Goal: Task Accomplishment & Management: Use online tool/utility

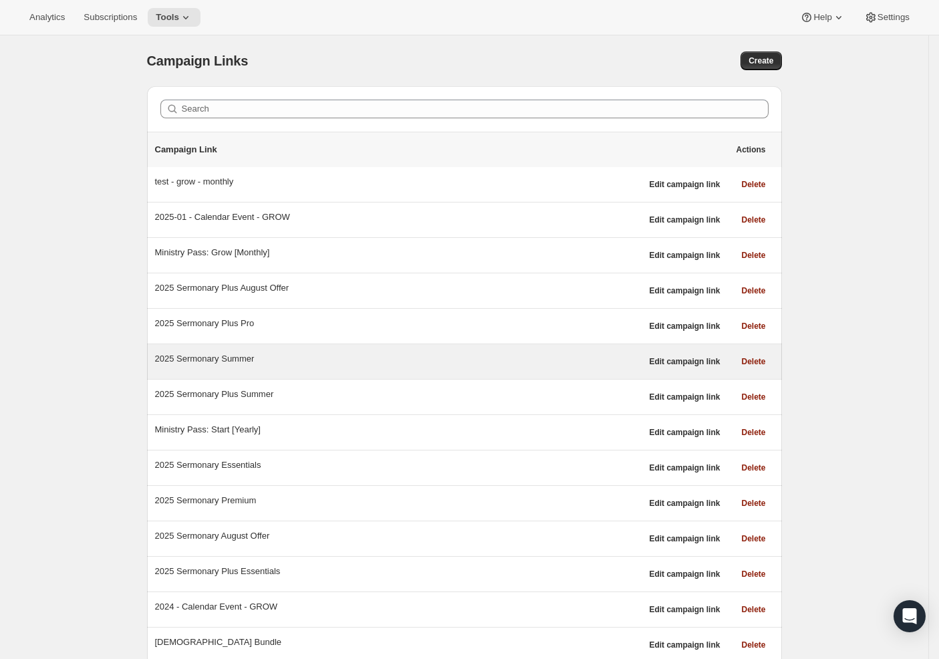
click at [238, 362] on div "2025 Sermonary Summer" at bounding box center [398, 358] width 487 height 13
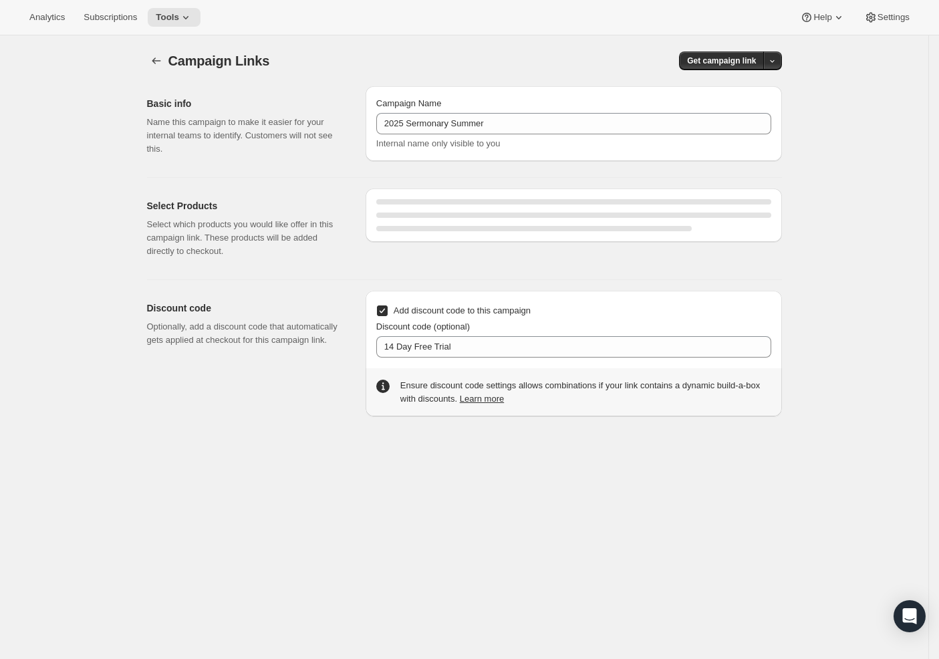
select select "gid://shopify/SellingPlan/689644241212"
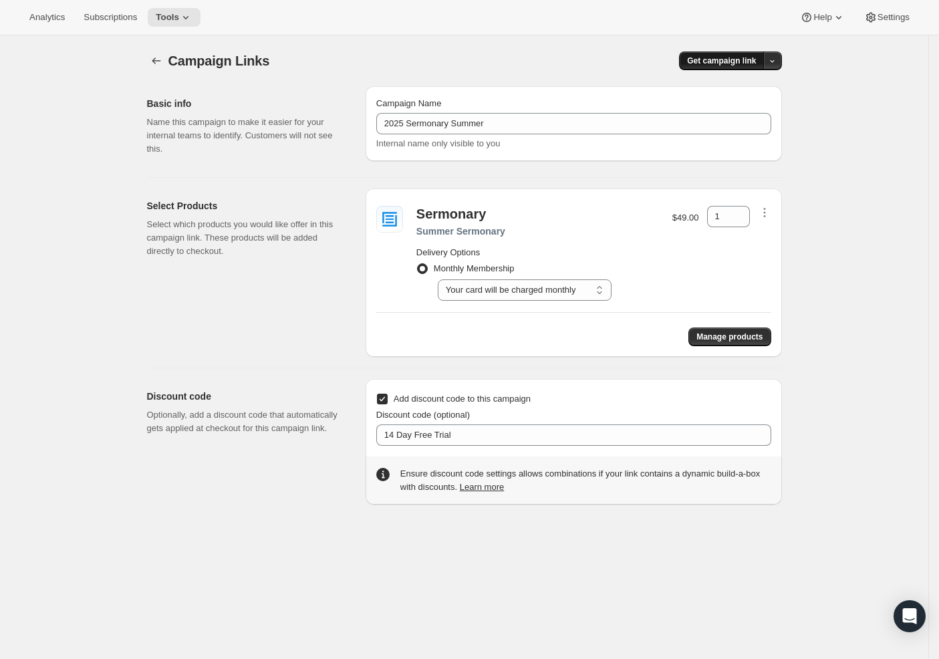
click at [723, 59] on span "Get campaign link" at bounding box center [721, 60] width 69 height 11
click at [781, 62] on button "button" at bounding box center [772, 60] width 19 height 19
click at [166, 61] on button "button" at bounding box center [156, 60] width 19 height 19
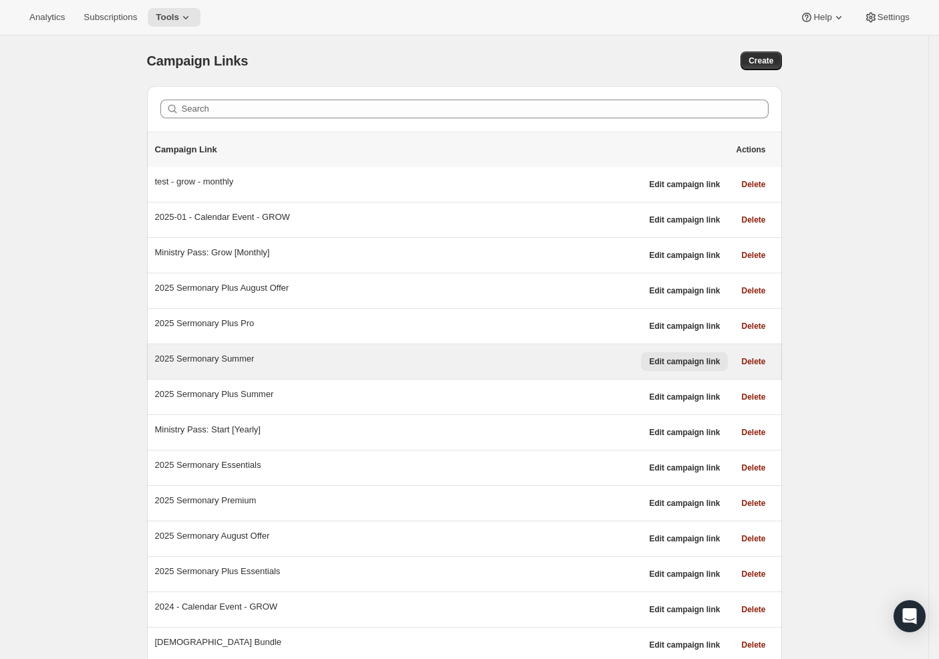
click at [682, 357] on span "Edit campaign link" at bounding box center [684, 361] width 71 height 11
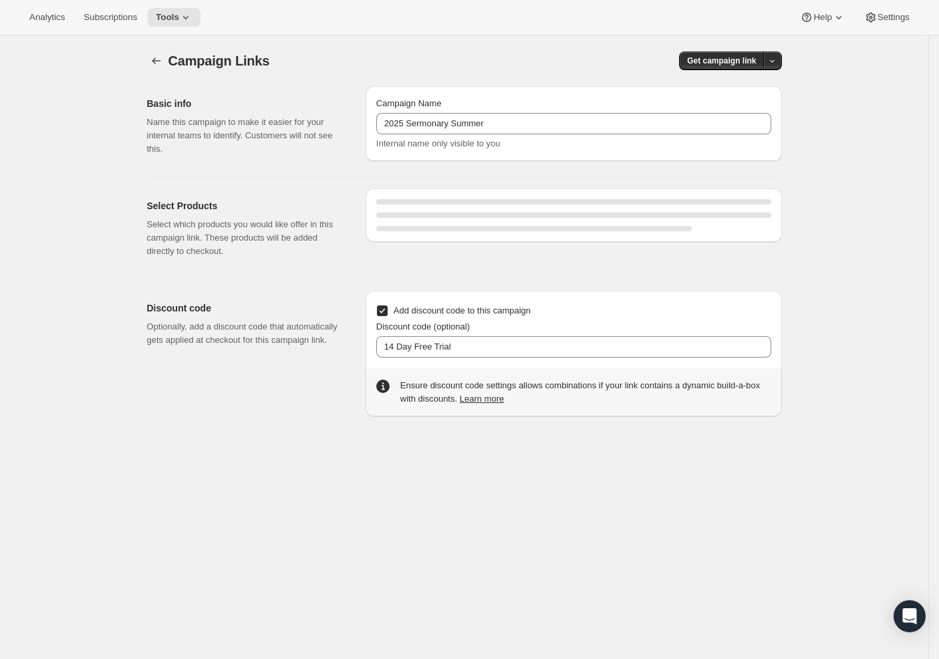
select select "gid://shopify/SellingPlan/689644241212"
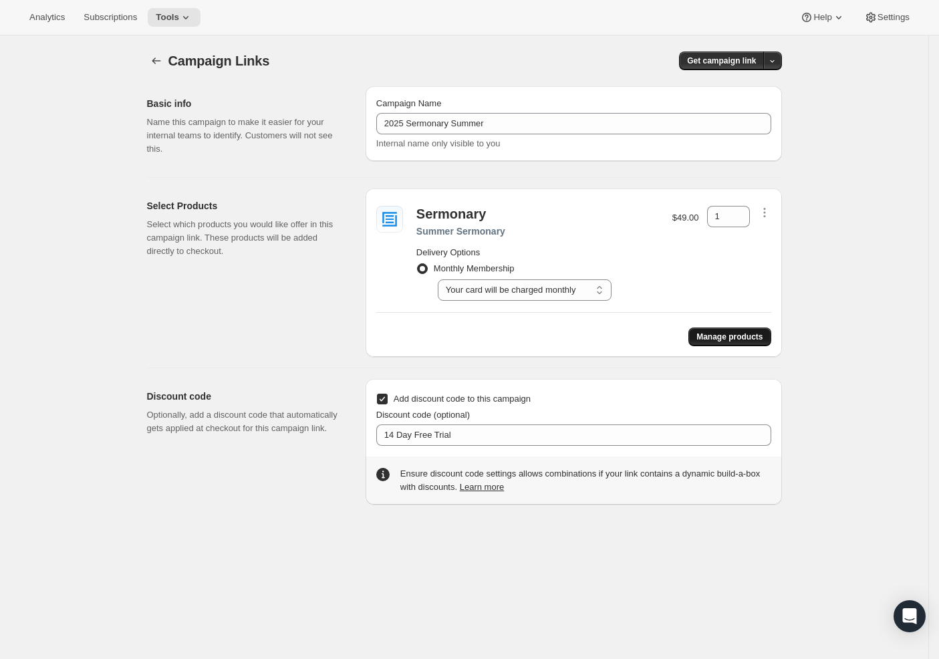
click at [728, 342] on span "Manage products" at bounding box center [729, 337] width 66 height 11
click at [889, 11] on button "Settings" at bounding box center [886, 17] width 61 height 19
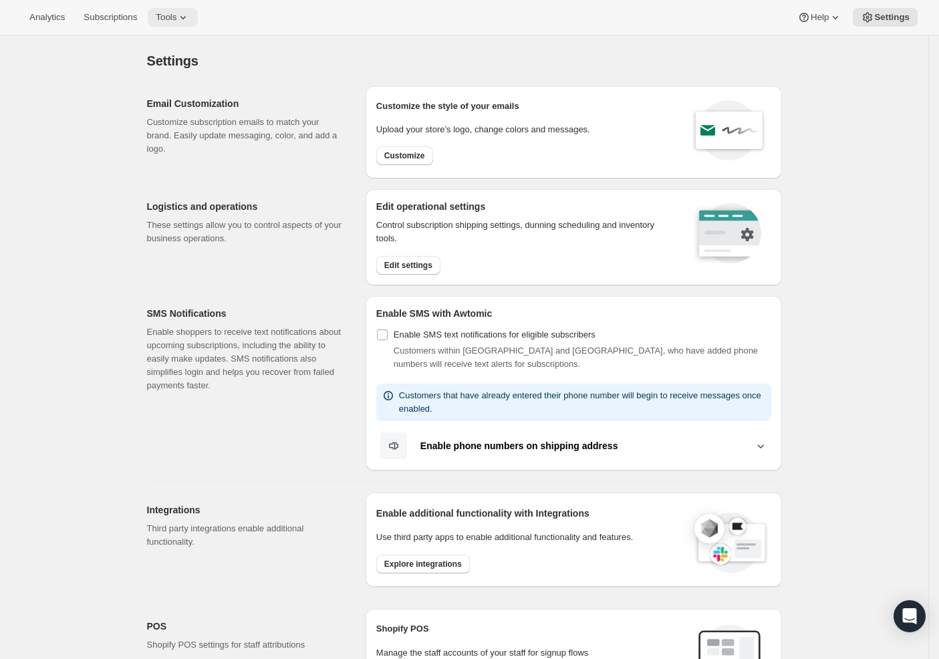
click at [166, 17] on span "Tools" at bounding box center [166, 17] width 21 height 11
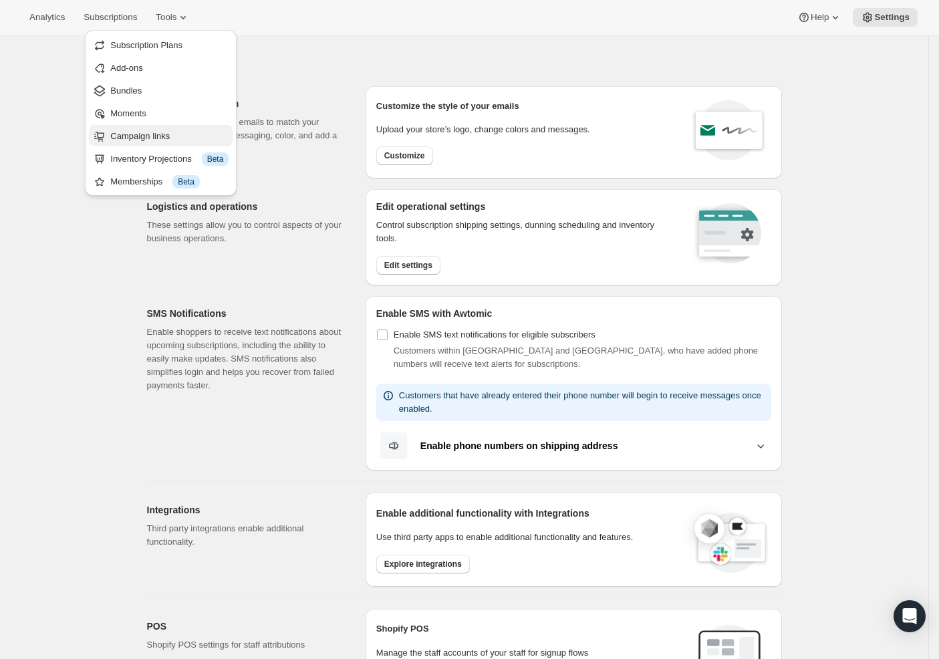
click at [148, 138] on span "Campaign links" at bounding box center [139, 136] width 59 height 10
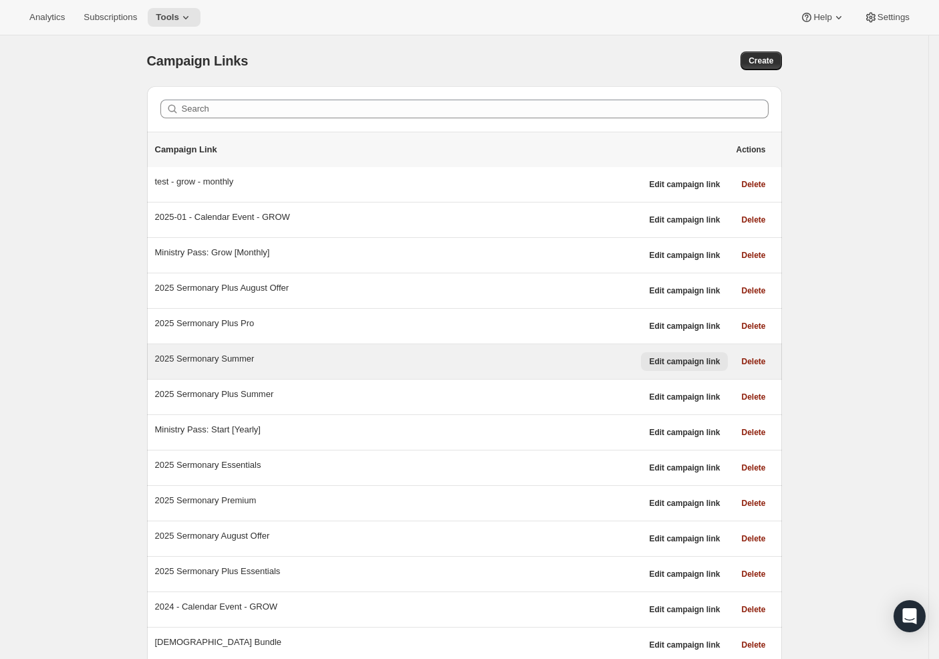
click at [684, 366] on span "Edit campaign link" at bounding box center [684, 361] width 71 height 11
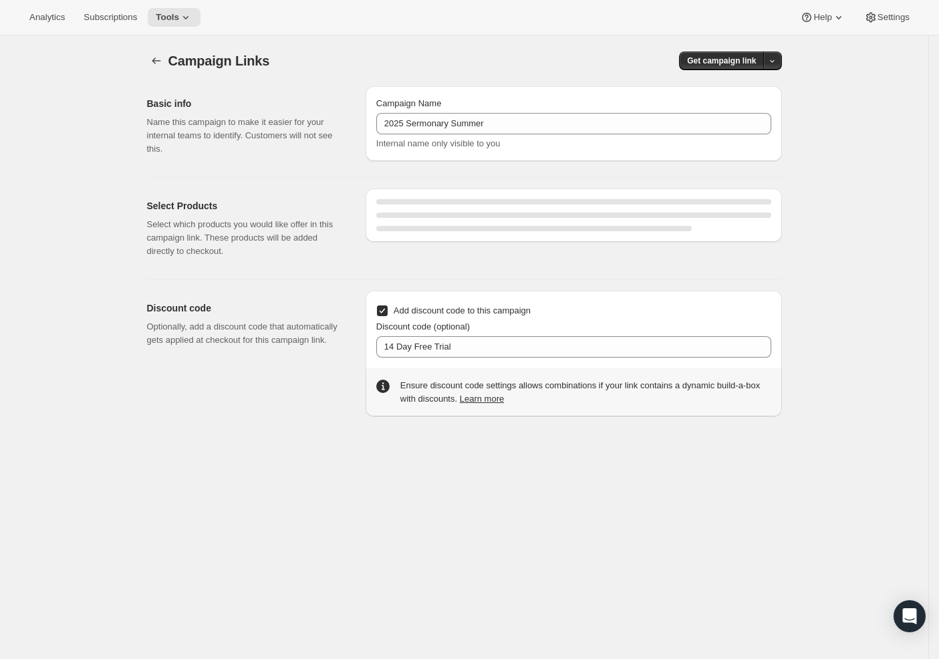
select select "gid://shopify/SellingPlan/689644241212"
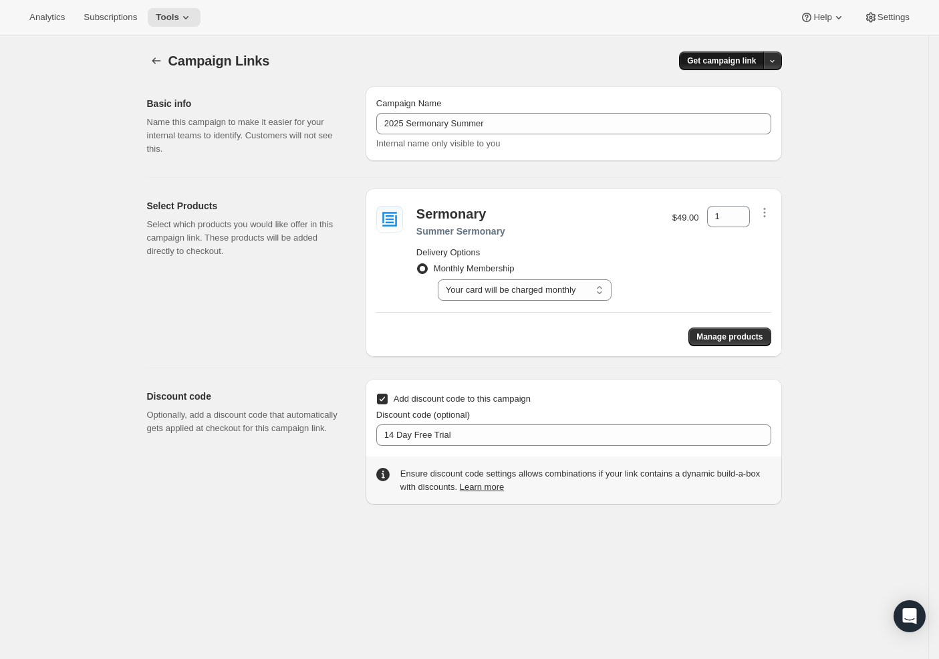
click at [740, 61] on span "Get campaign link" at bounding box center [721, 60] width 69 height 11
click at [745, 86] on span "Copy Link" at bounding box center [758, 89] width 39 height 10
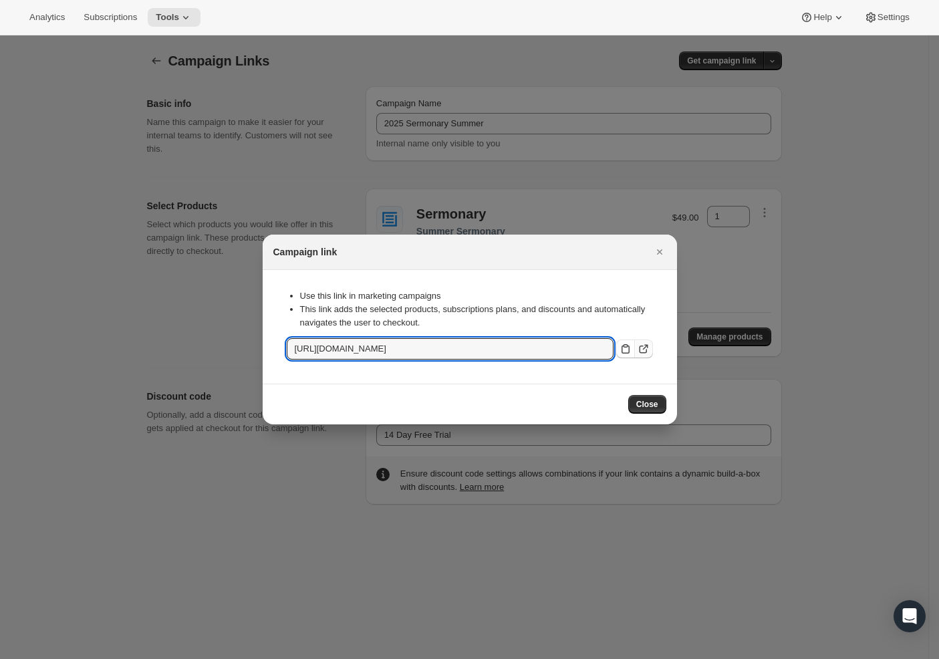
drag, startPoint x: 414, startPoint y: 349, endPoint x: 650, endPoint y: 347, distance: 236.0
click at [650, 347] on div "[URL][DOMAIN_NAME]" at bounding box center [470, 348] width 366 height 21
click at [648, 407] on span "Close" at bounding box center [647, 404] width 22 height 11
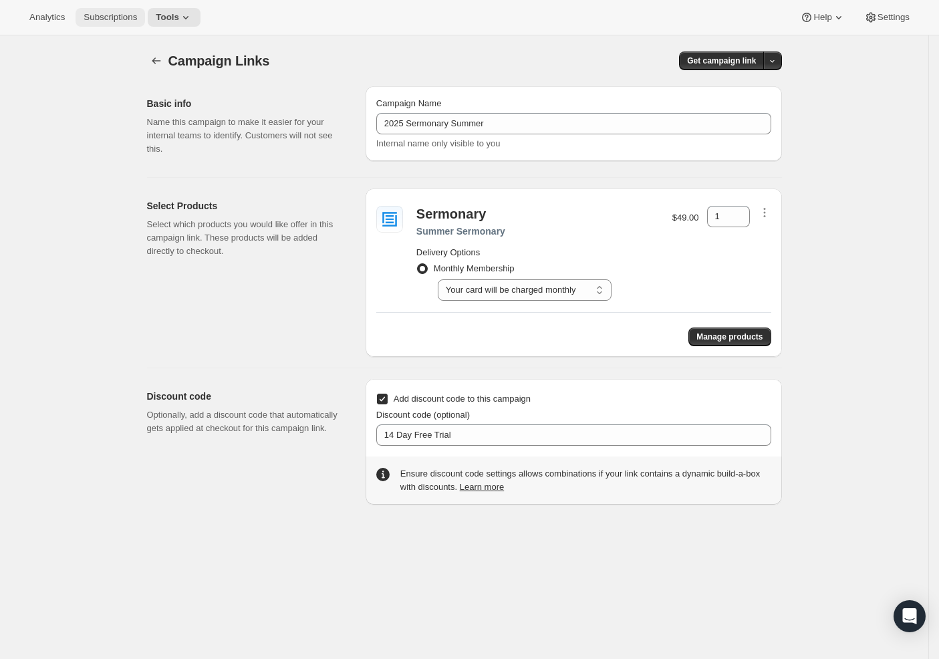
click at [110, 14] on span "Subscriptions" at bounding box center [110, 17] width 53 height 11
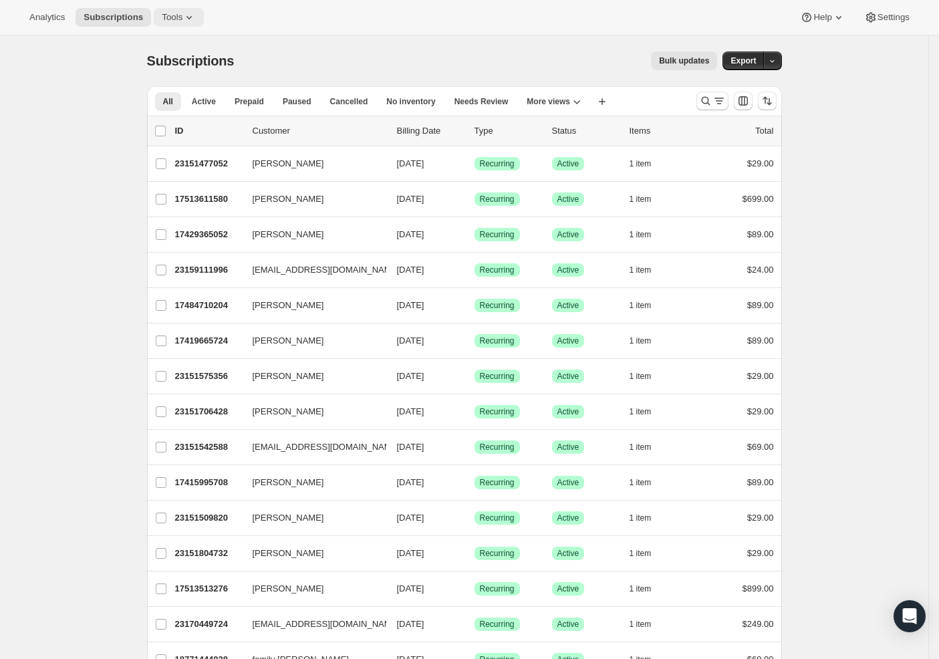
click at [154, 20] on button "Tools" at bounding box center [179, 17] width 50 height 19
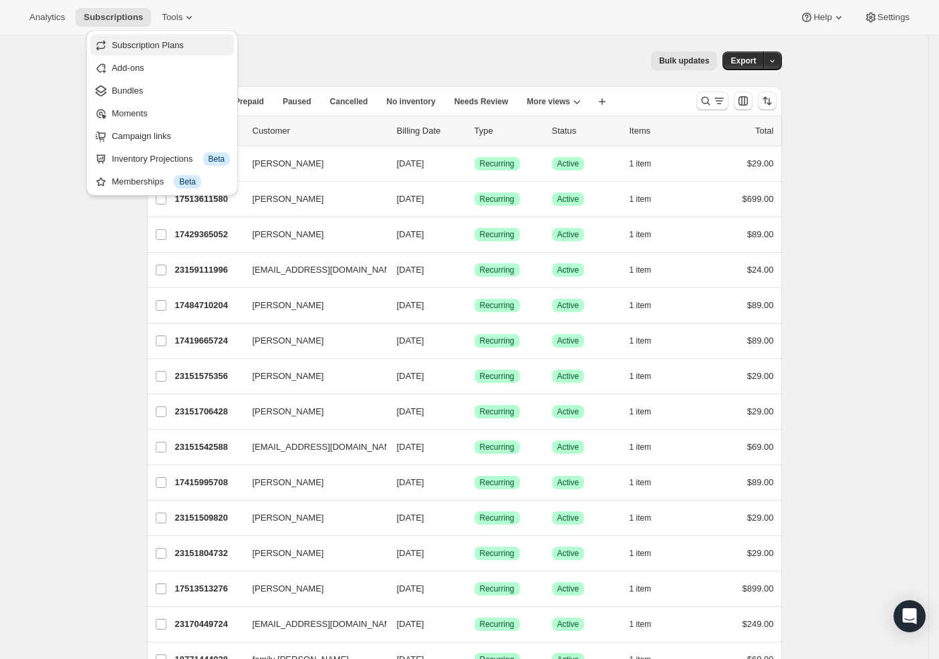
click at [156, 51] on span "Subscription Plans" at bounding box center [171, 45] width 118 height 13
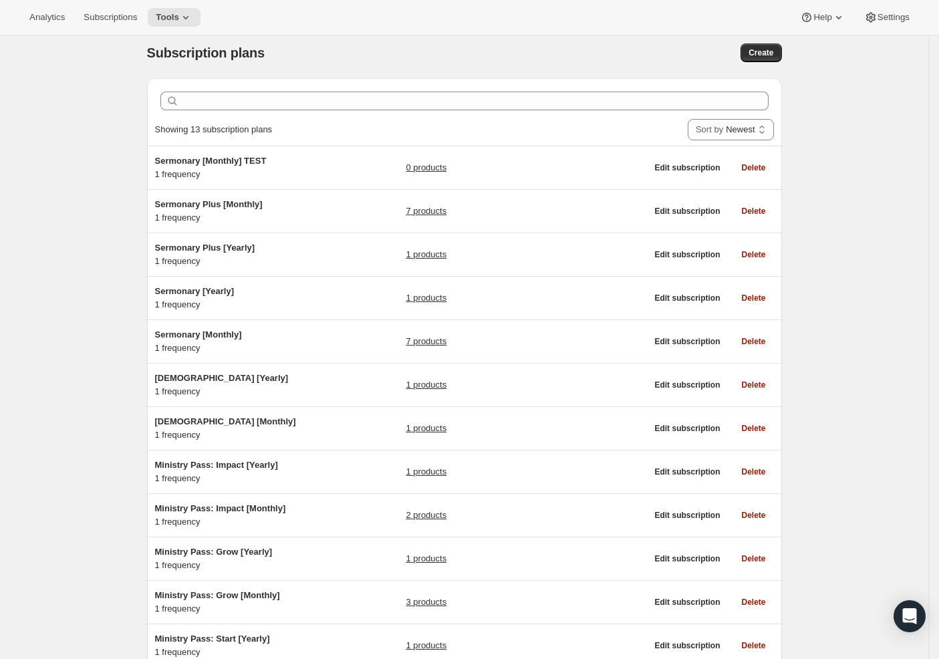
scroll to position [45, 0]
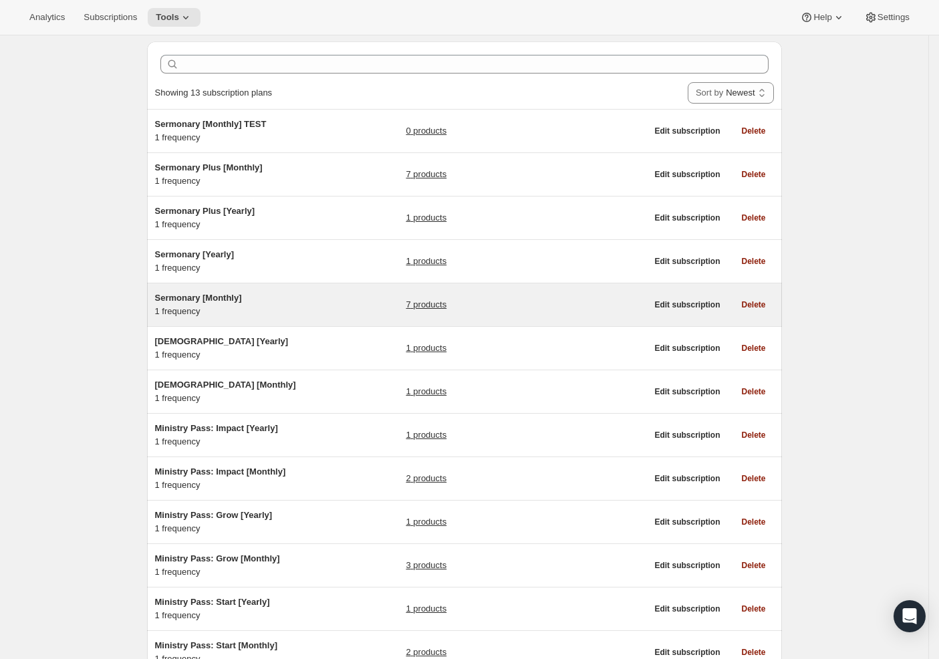
click at [432, 306] on link "7 products" at bounding box center [426, 304] width 41 height 13
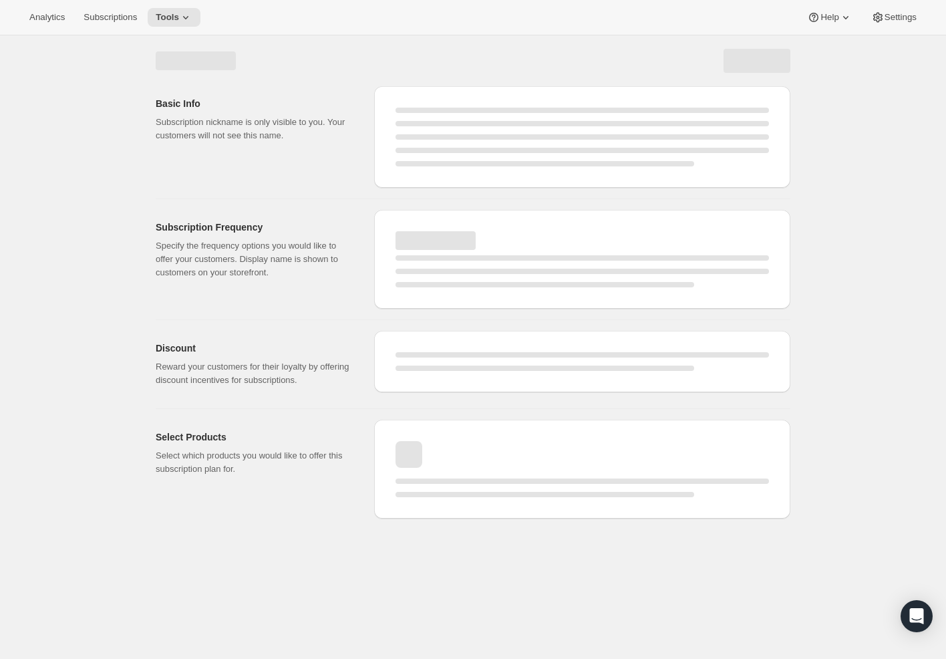
select select "WEEK"
select select "MONTH"
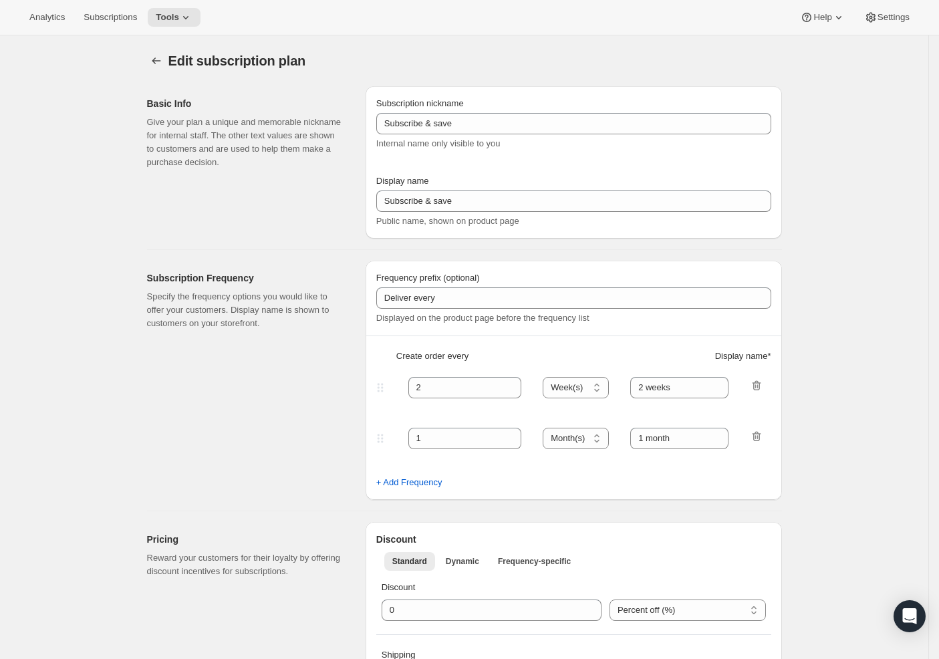
type input "Sermonary [Monthly]"
type input "Monthly Membership"
type input "Your card will be charged"
type input "1"
select select "MONTH"
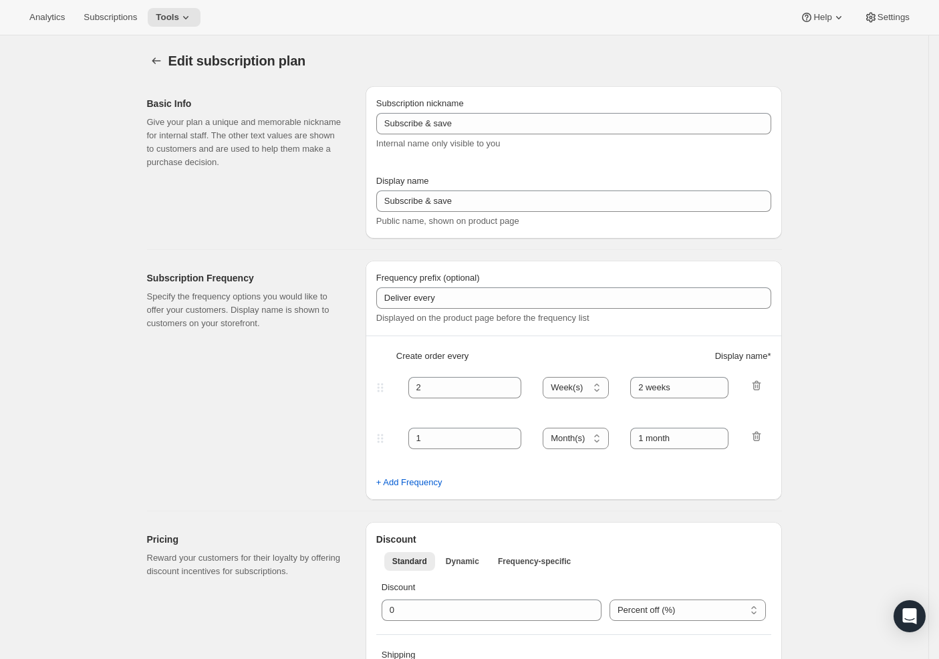
type input "monthly"
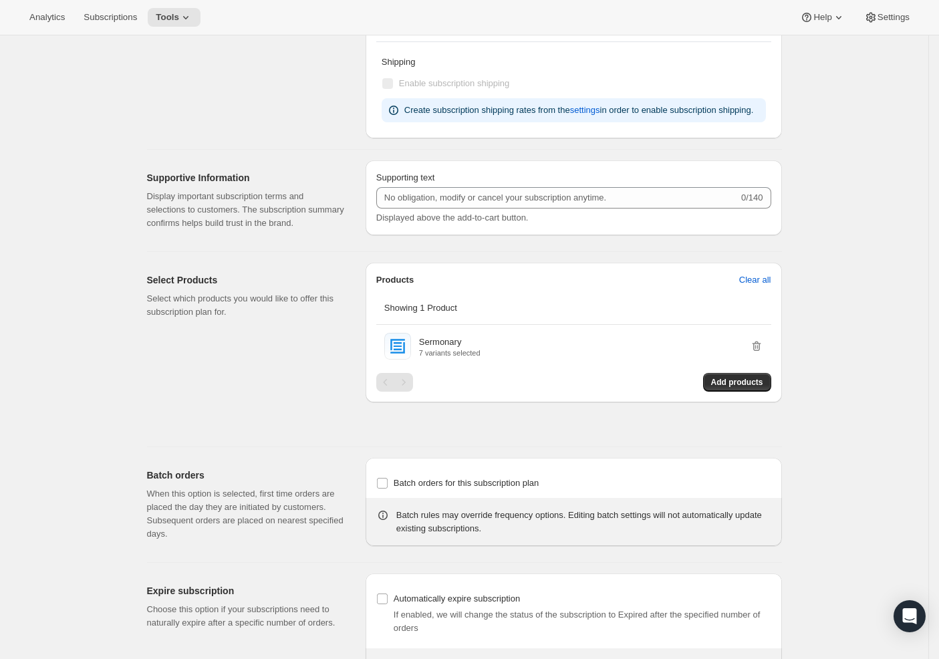
scroll to position [648, 0]
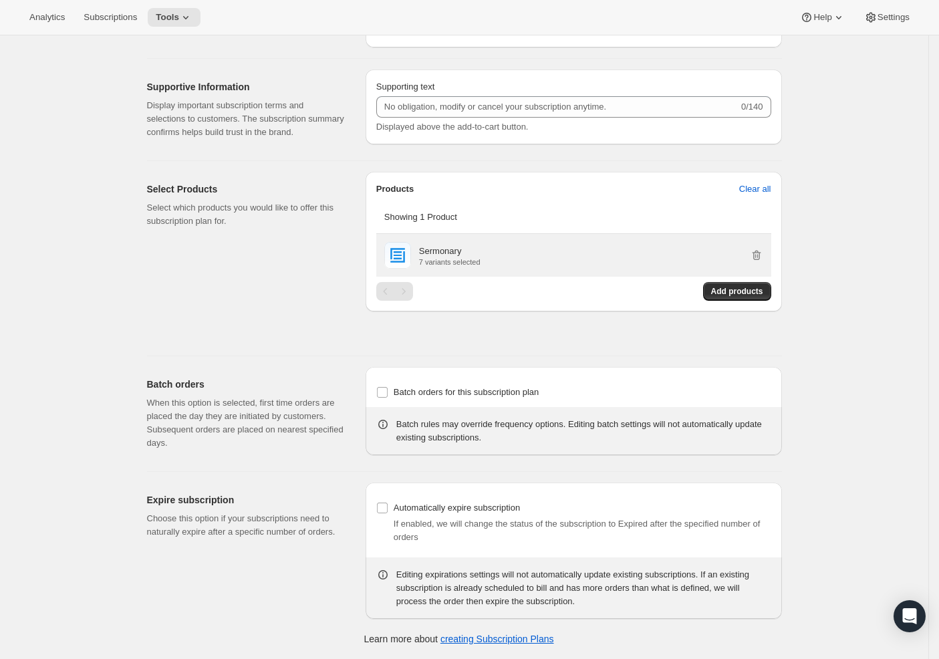
click at [521, 264] on div "Sermonary 7 variants selected" at bounding box center [591, 255] width 344 height 21
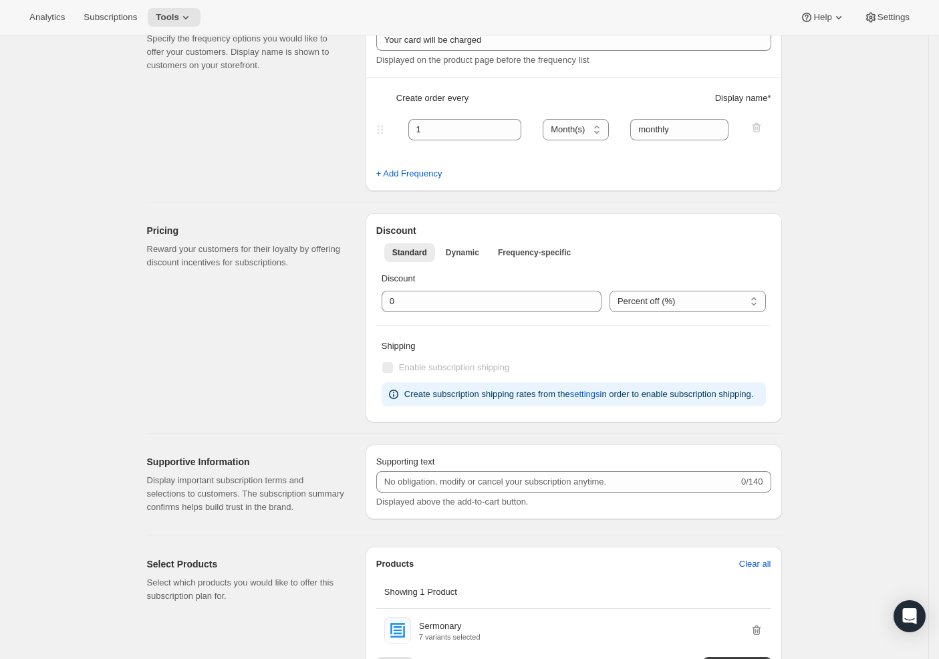
scroll to position [0, 0]
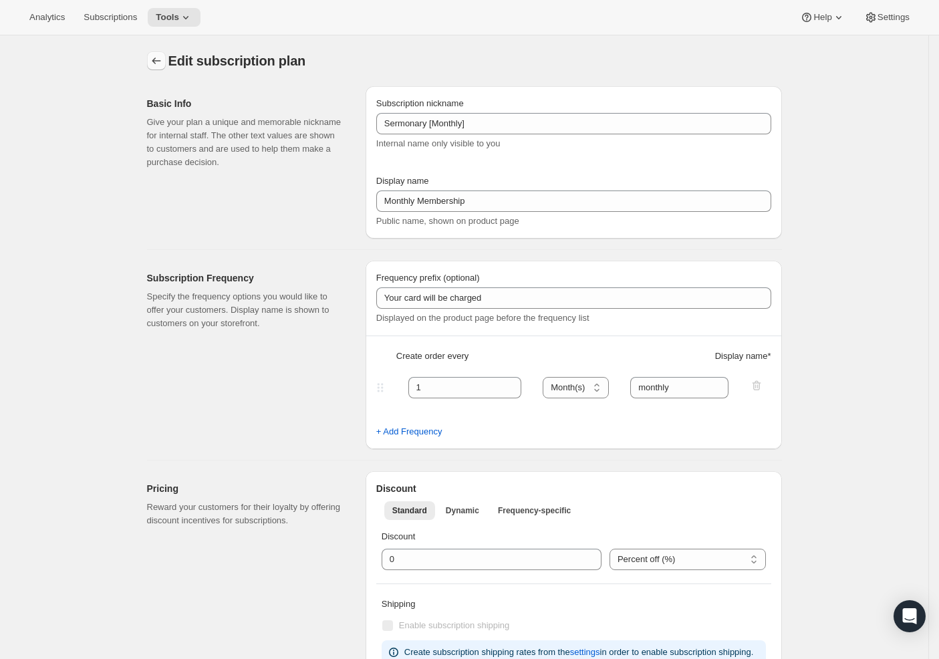
click at [163, 61] on icon "Subscription plans" at bounding box center [156, 60] width 13 height 13
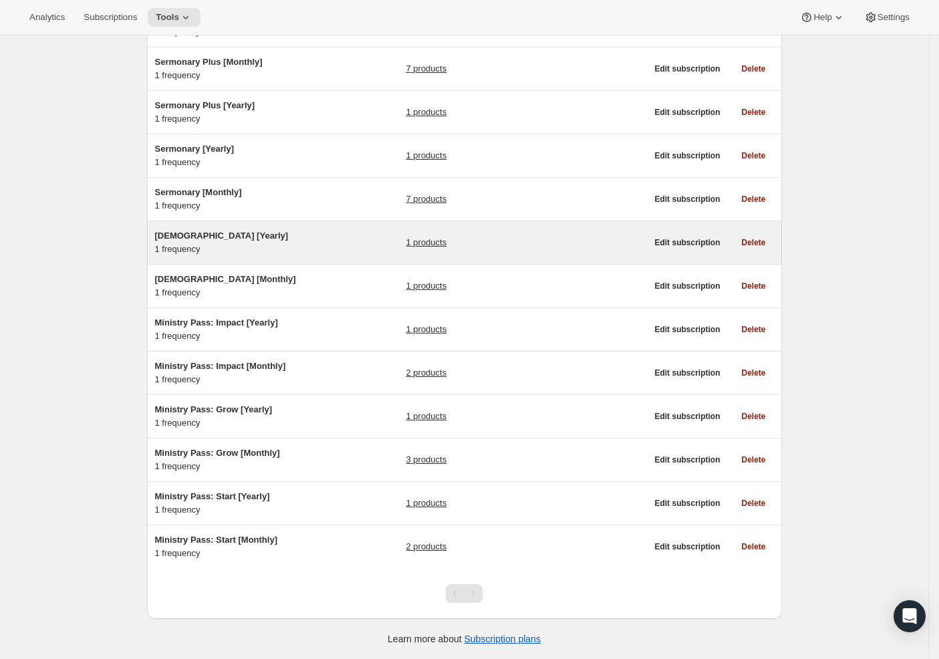
scroll to position [151, 0]
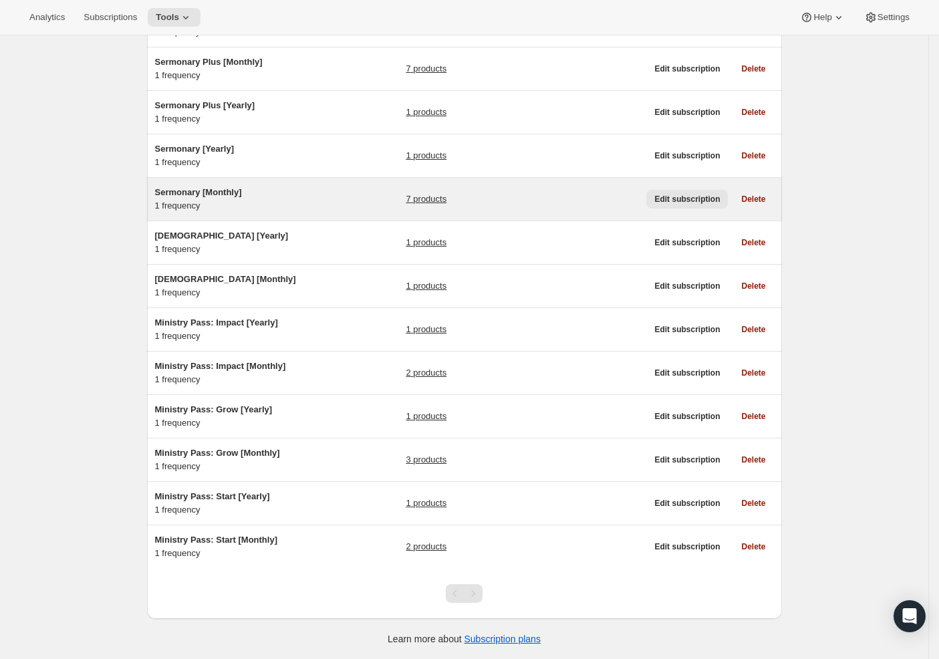
click at [682, 196] on span "Edit subscription" at bounding box center [687, 199] width 66 height 11
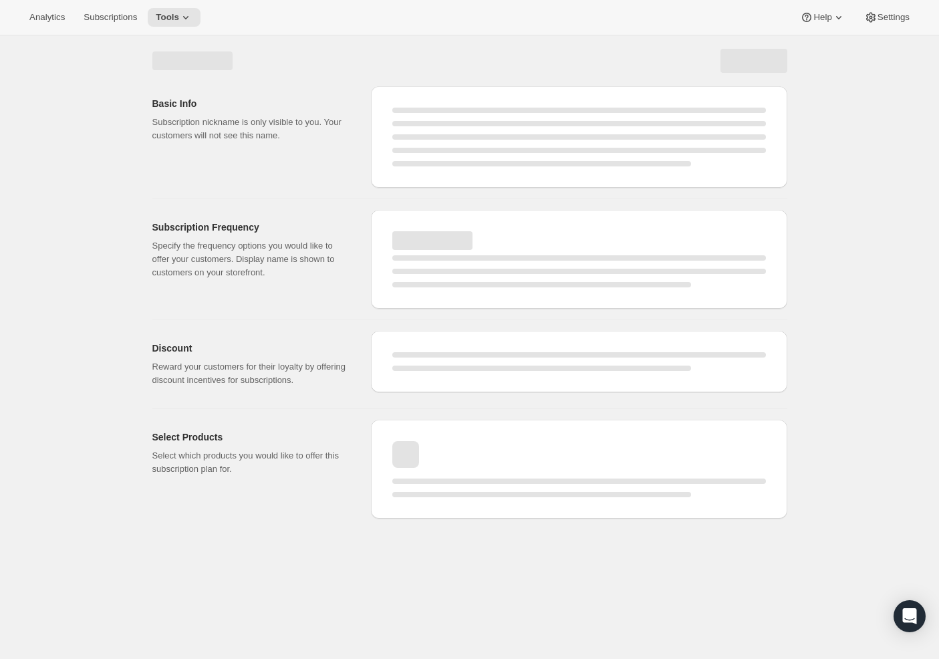
select select "MONTH"
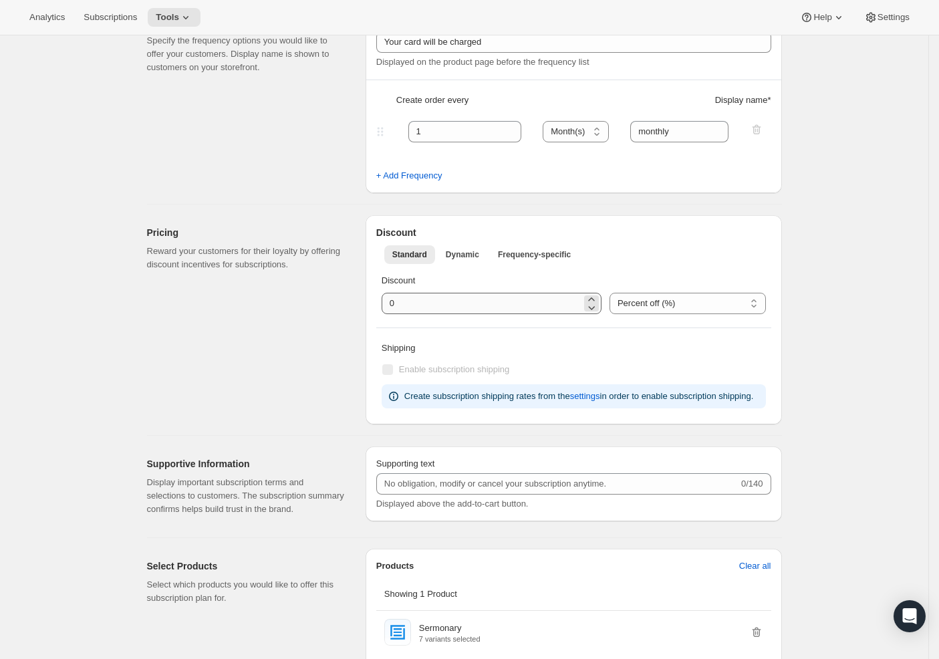
scroll to position [511, 0]
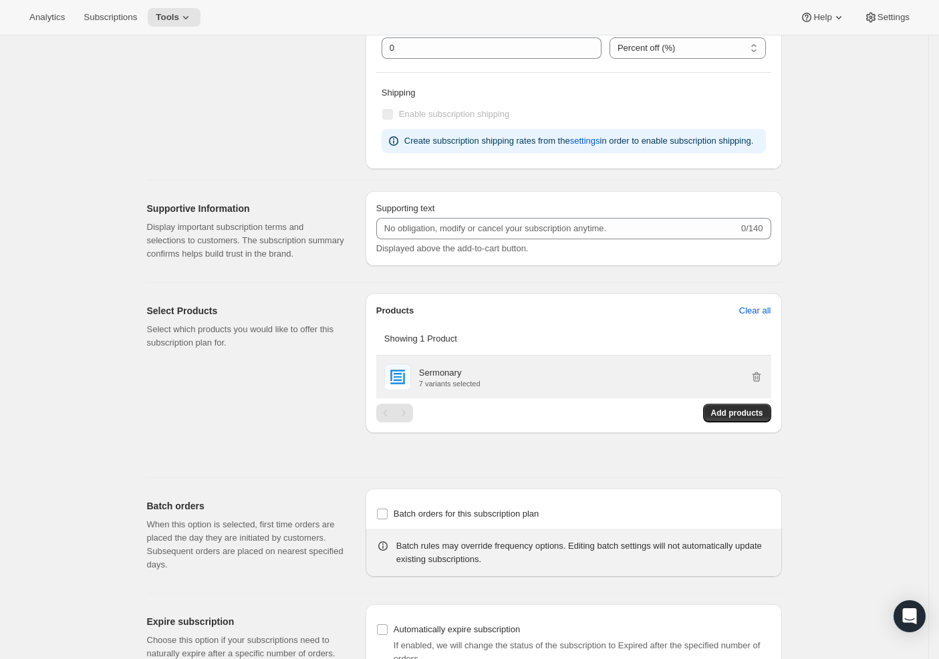
click at [442, 380] on p "Sermonary" at bounding box center [440, 372] width 43 height 13
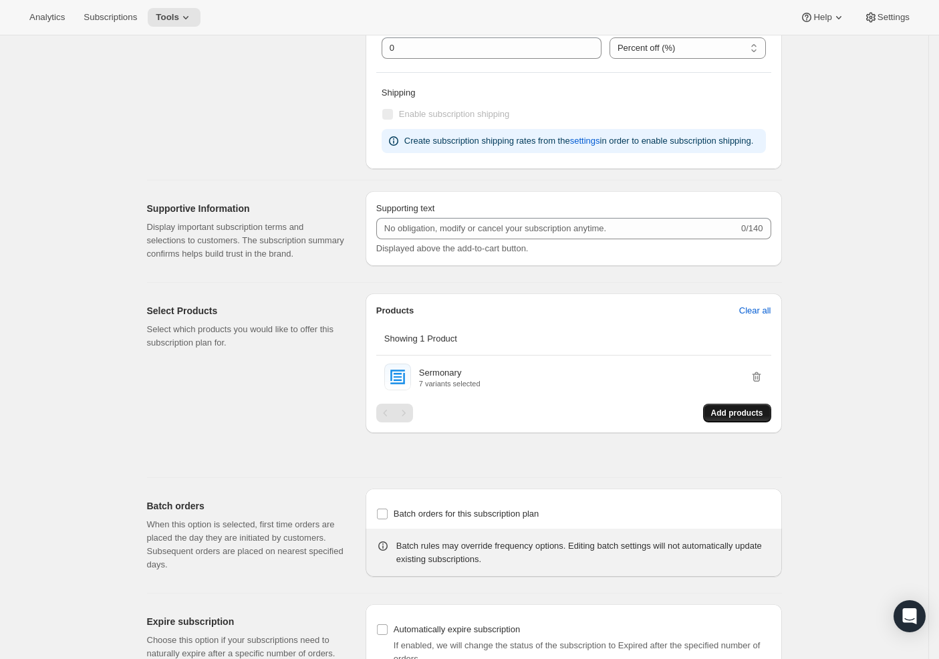
click at [730, 422] on button "Add products" at bounding box center [737, 413] width 68 height 19
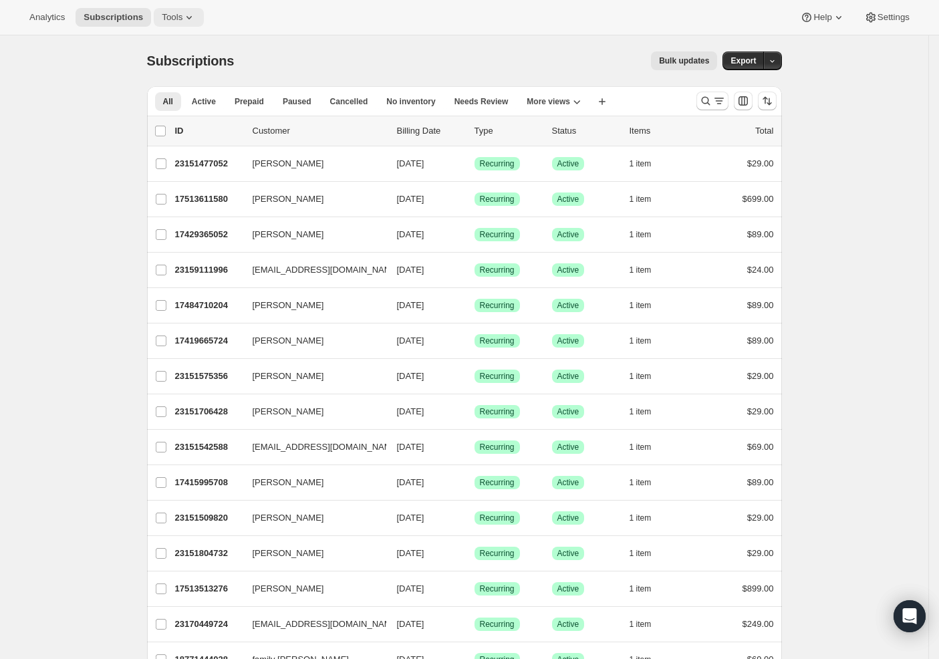
click at [182, 17] on icon at bounding box center [188, 17] width 13 height 13
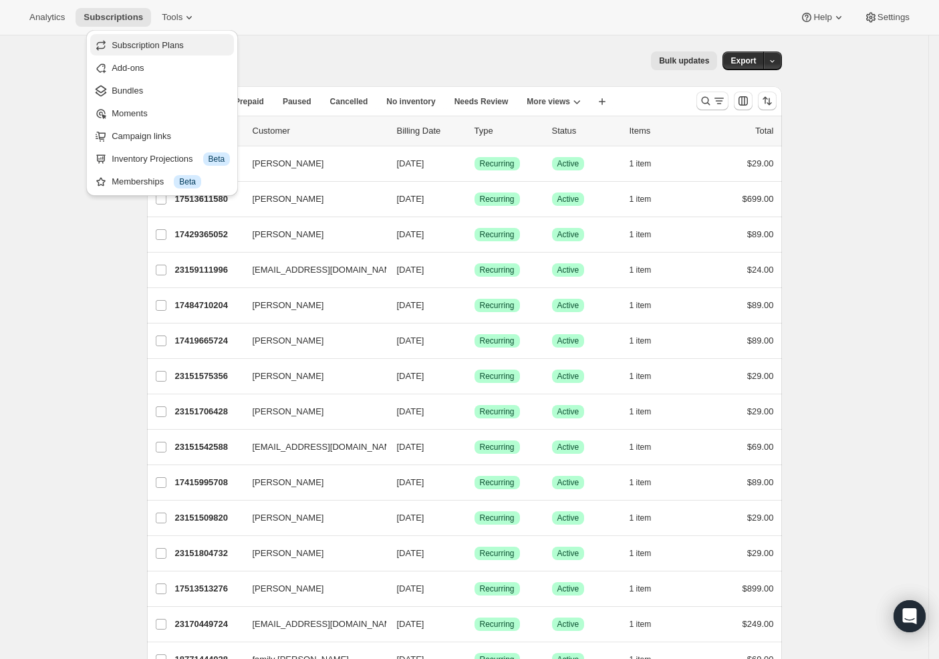
click at [150, 48] on span "Subscription Plans" at bounding box center [148, 45] width 72 height 10
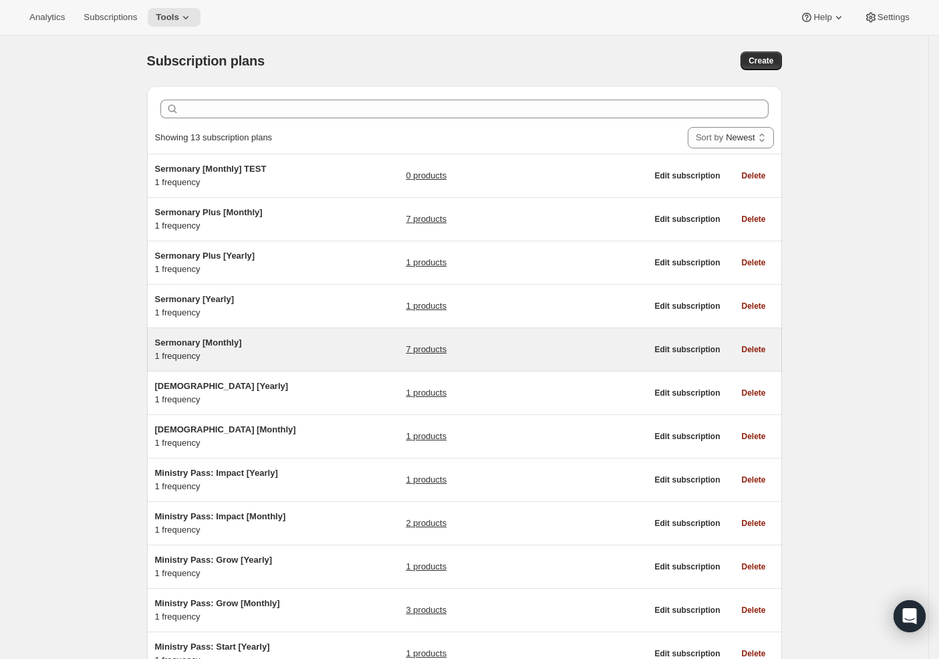
click at [426, 350] on link "7 products" at bounding box center [426, 349] width 41 height 13
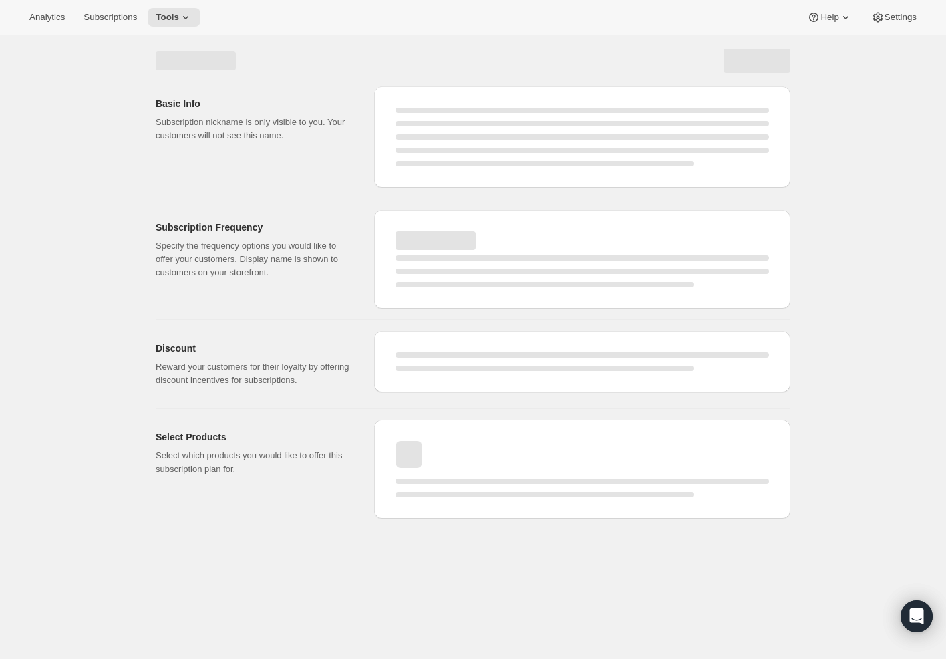
select select "WEEK"
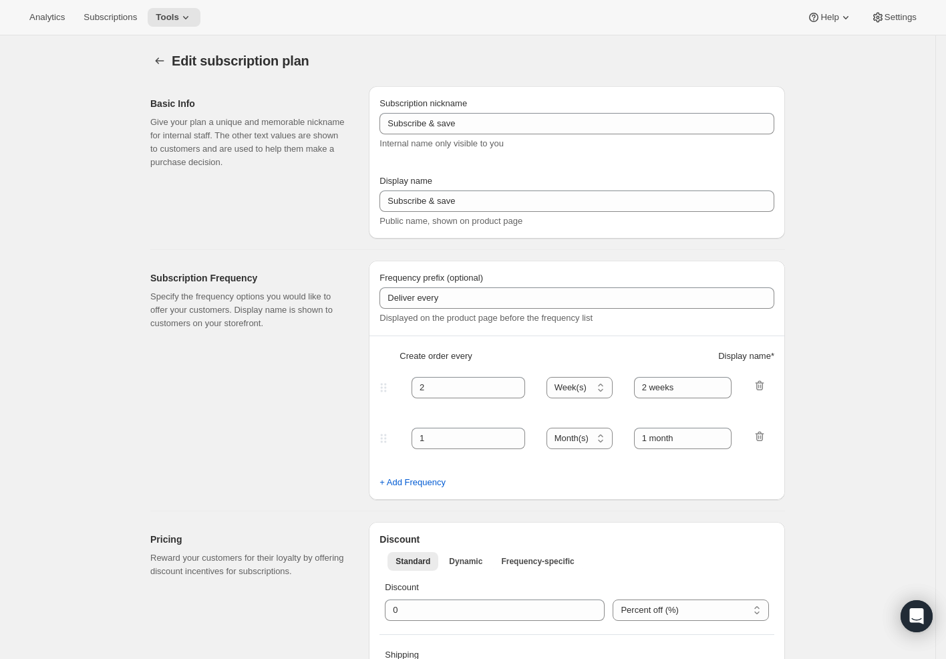
type input "Sermonary [Monthly]"
type input "Monthly Membership"
type input "Your card will be charged"
type input "1"
select select "MONTH"
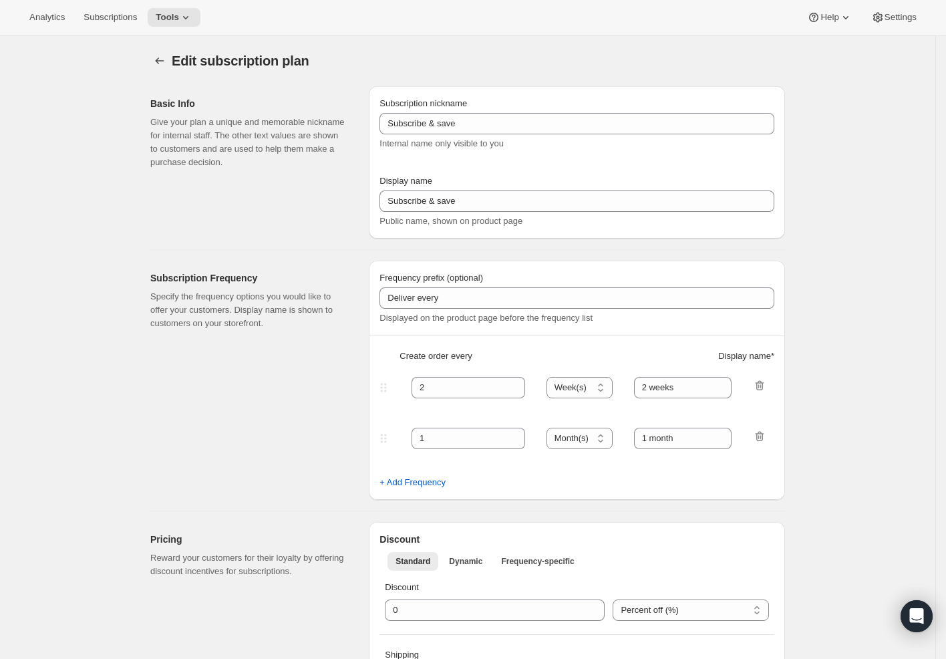
type input "monthly"
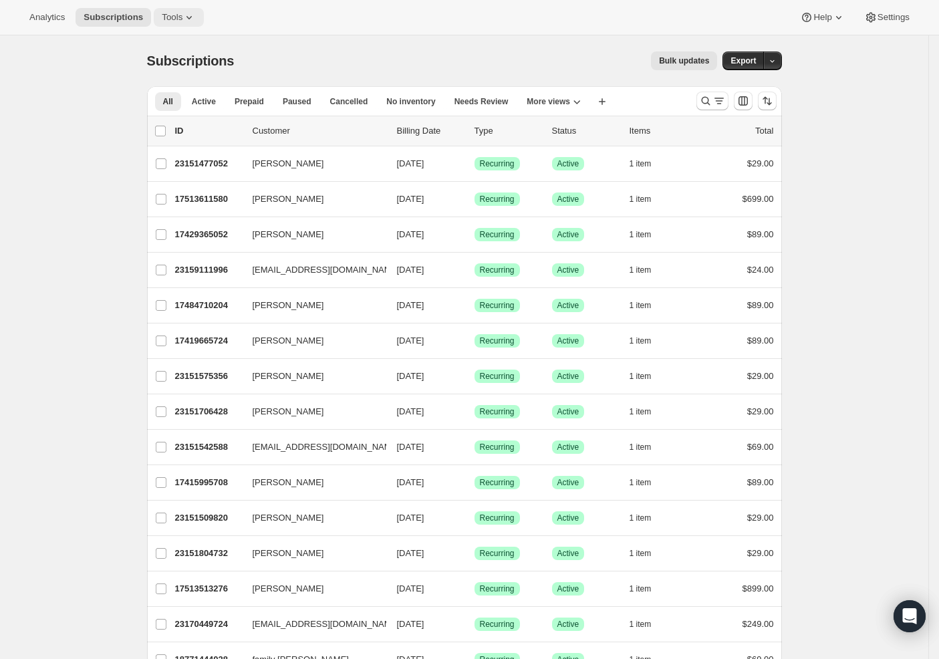
click at [162, 20] on span "Tools" at bounding box center [172, 17] width 21 height 11
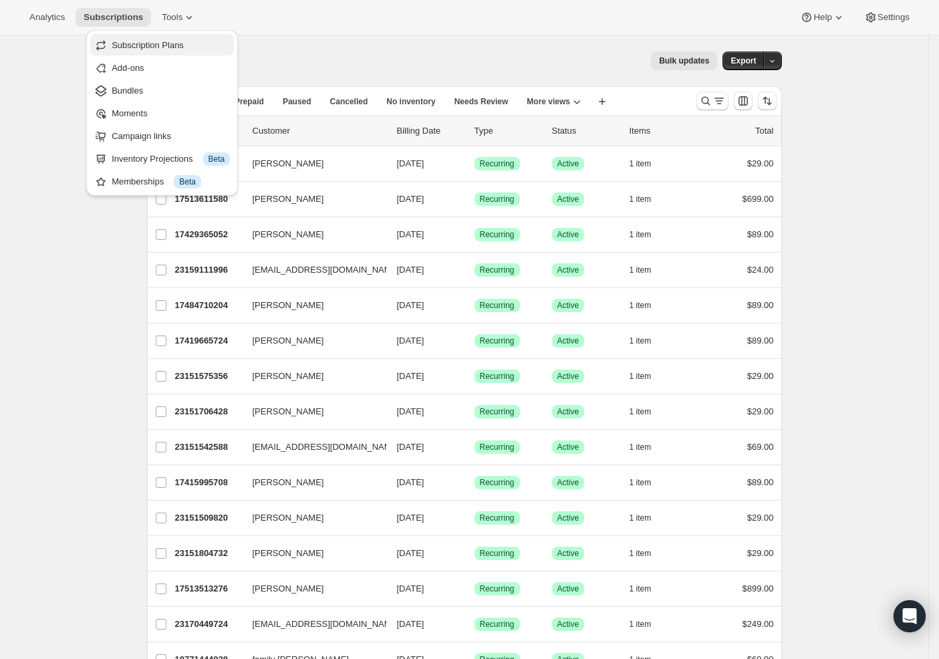
click at [146, 47] on span "Subscription Plans" at bounding box center [148, 45] width 72 height 10
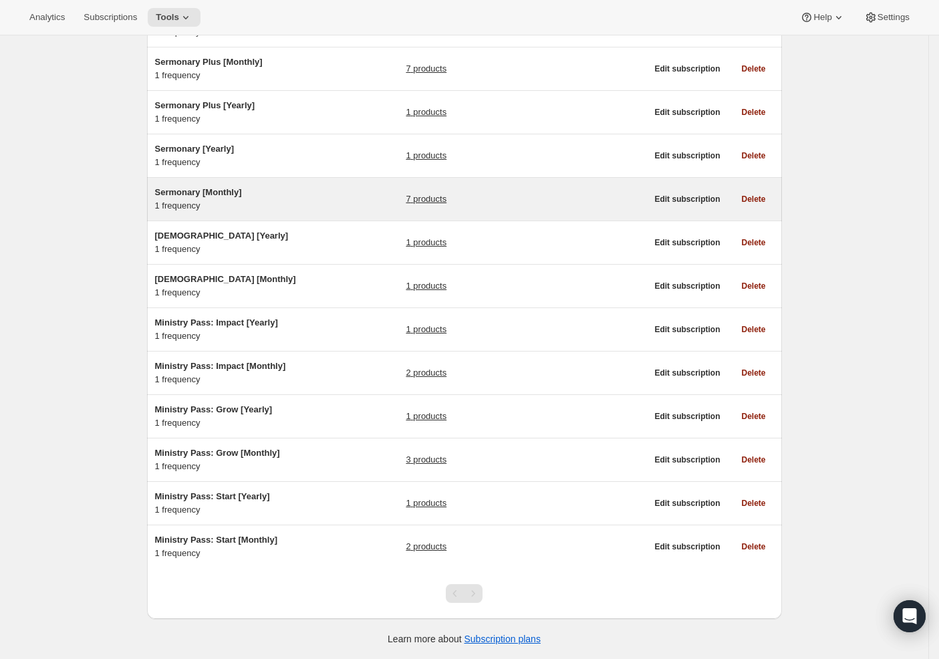
scroll to position [150, 0]
click at [672, 198] on span "Edit subscription" at bounding box center [687, 199] width 66 height 11
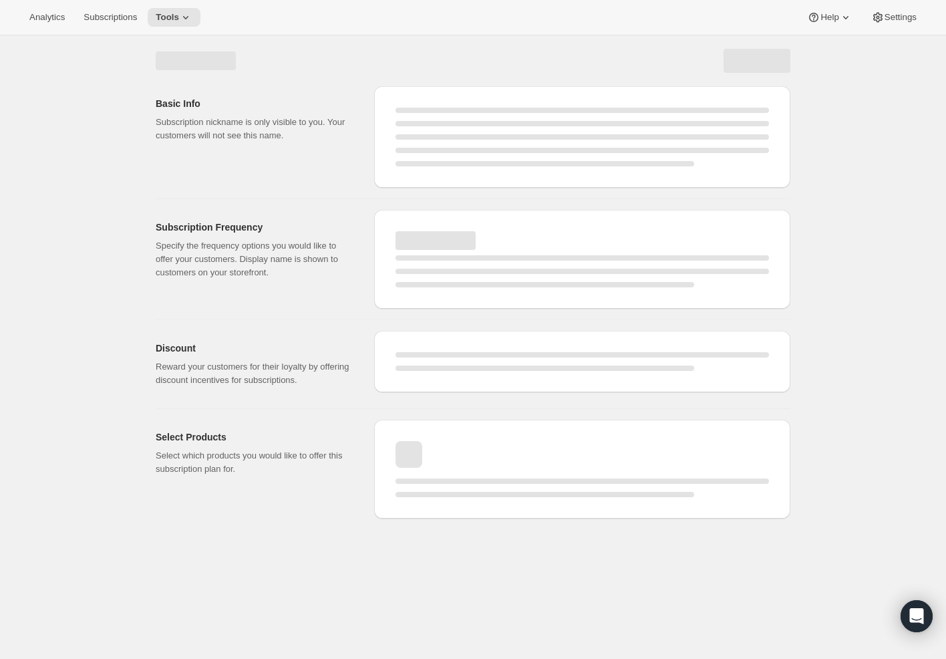
select select "WEEK"
select select "MONTH"
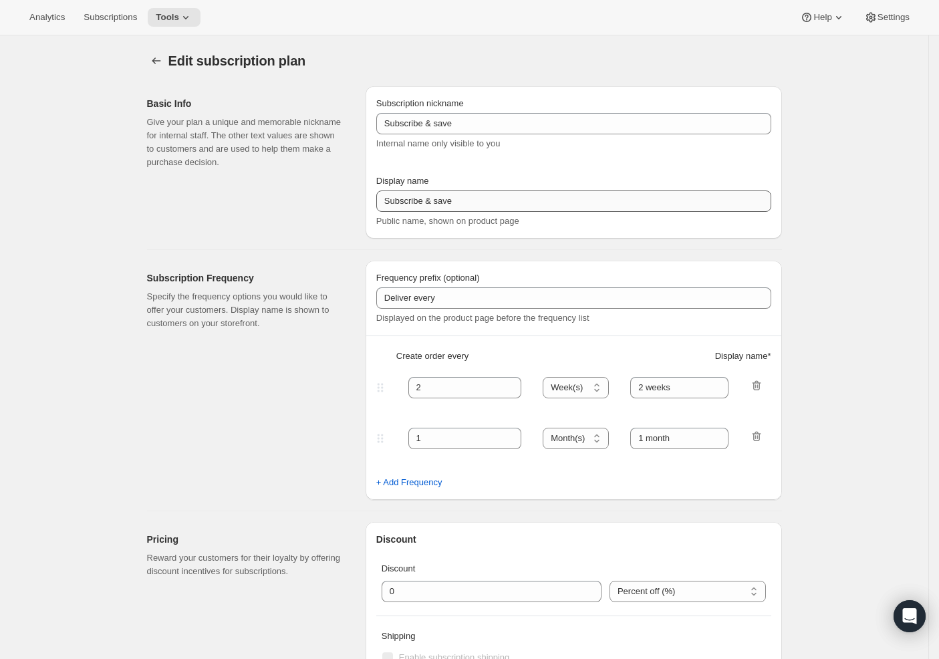
type input "Sermonary [Monthly]"
type input "Monthly Membership"
type input "Your card will be charged"
type input "1"
select select "MONTH"
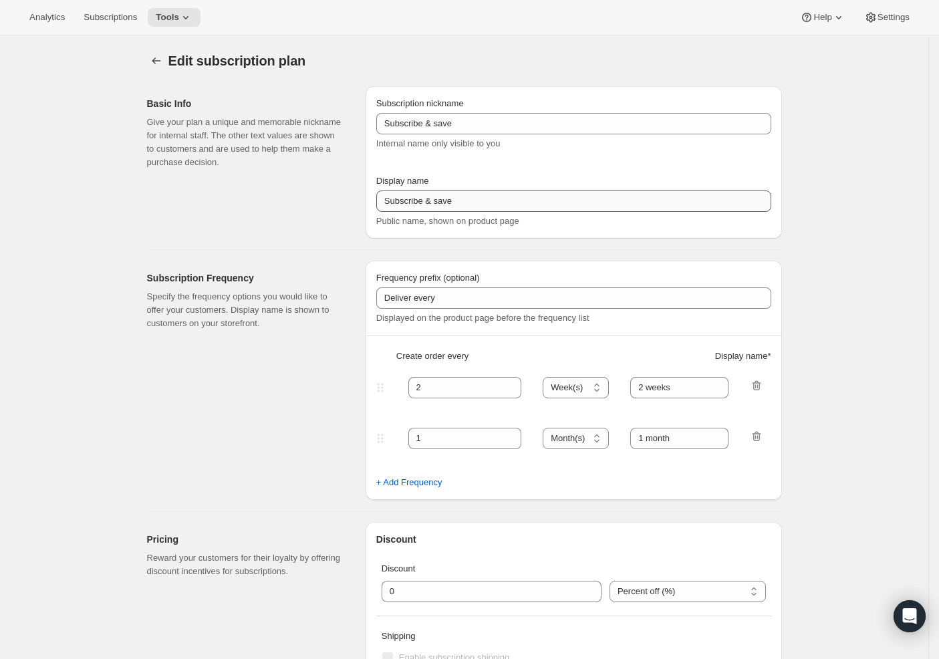
type input "monthly"
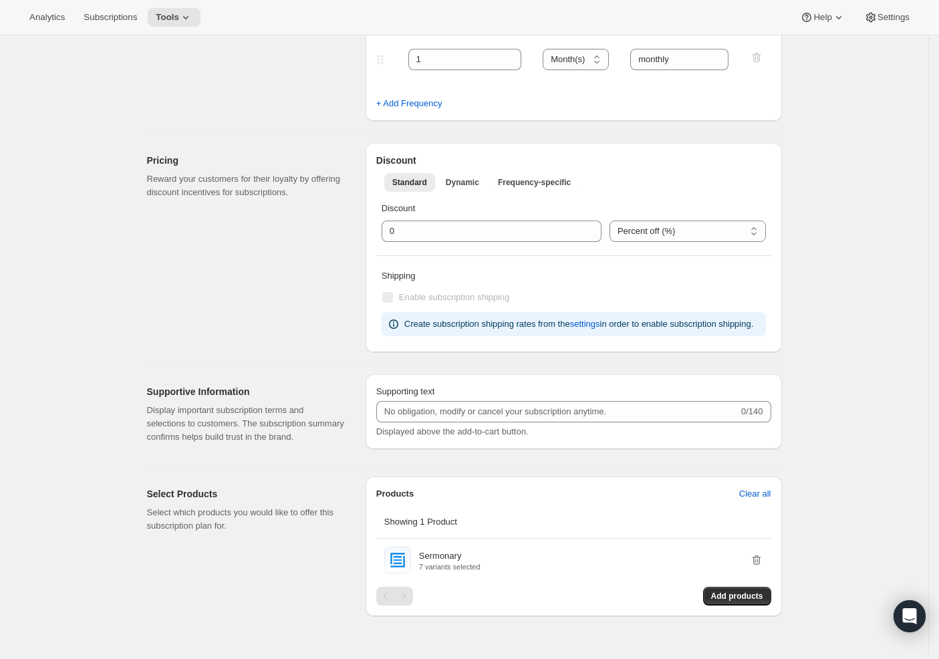
scroll to position [446, 0]
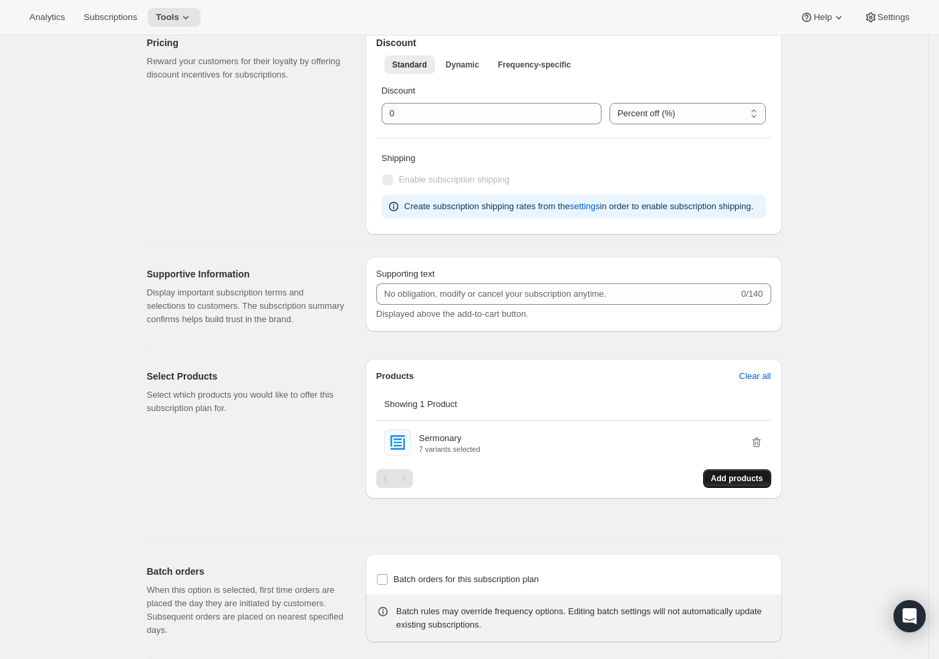
click at [735, 484] on span "Add products" at bounding box center [737, 478] width 52 height 11
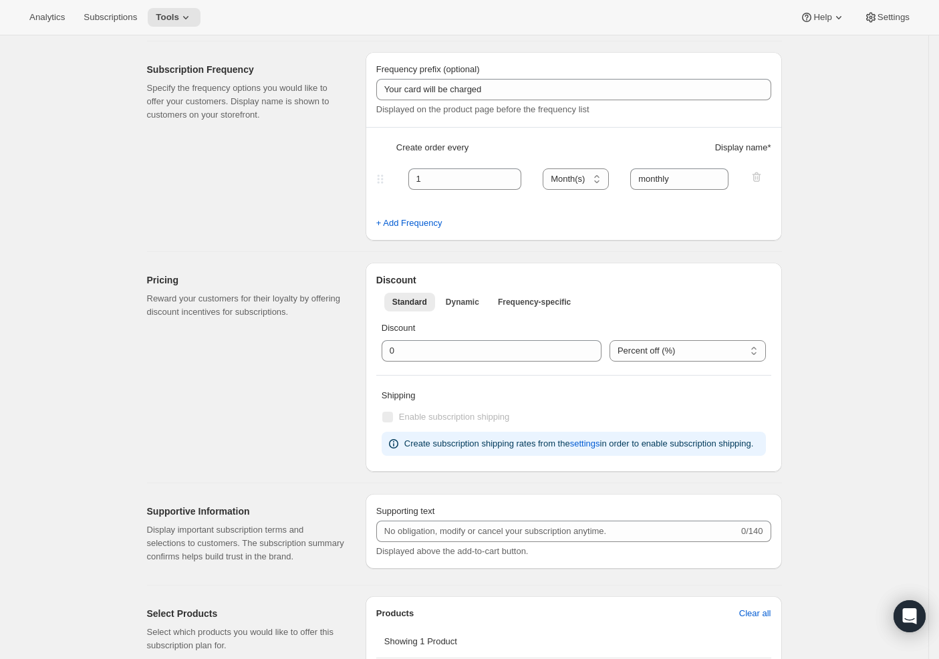
scroll to position [0, 0]
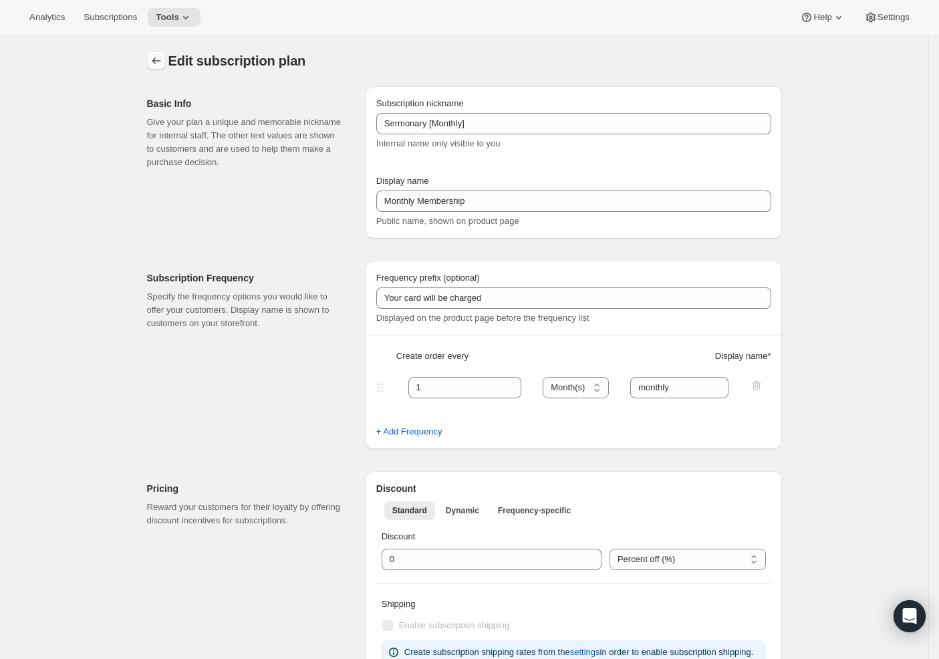
click at [156, 57] on icon "Subscription plans" at bounding box center [156, 60] width 13 height 13
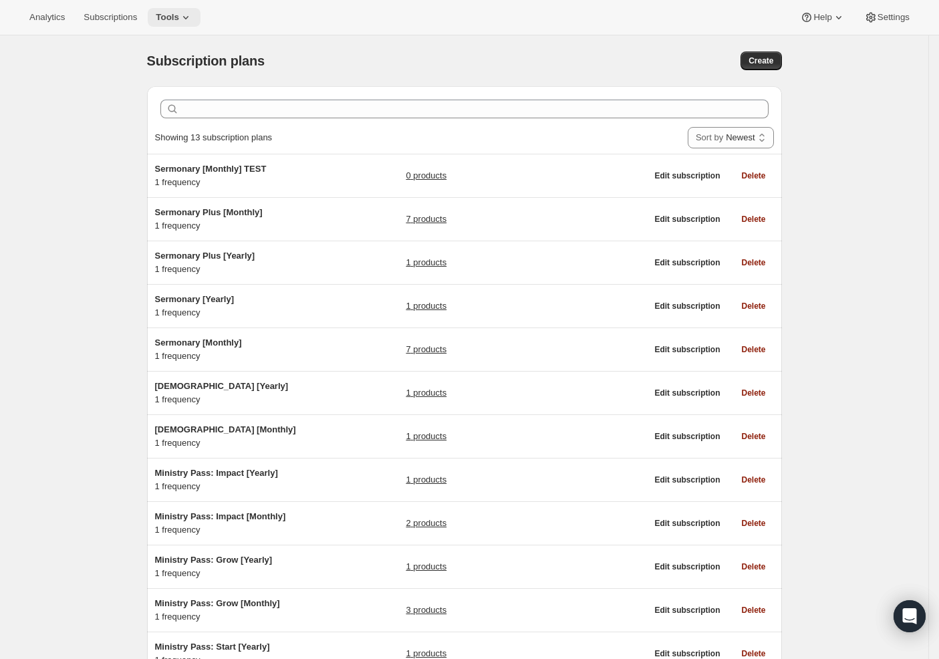
click at [179, 15] on icon at bounding box center [185, 17] width 13 height 13
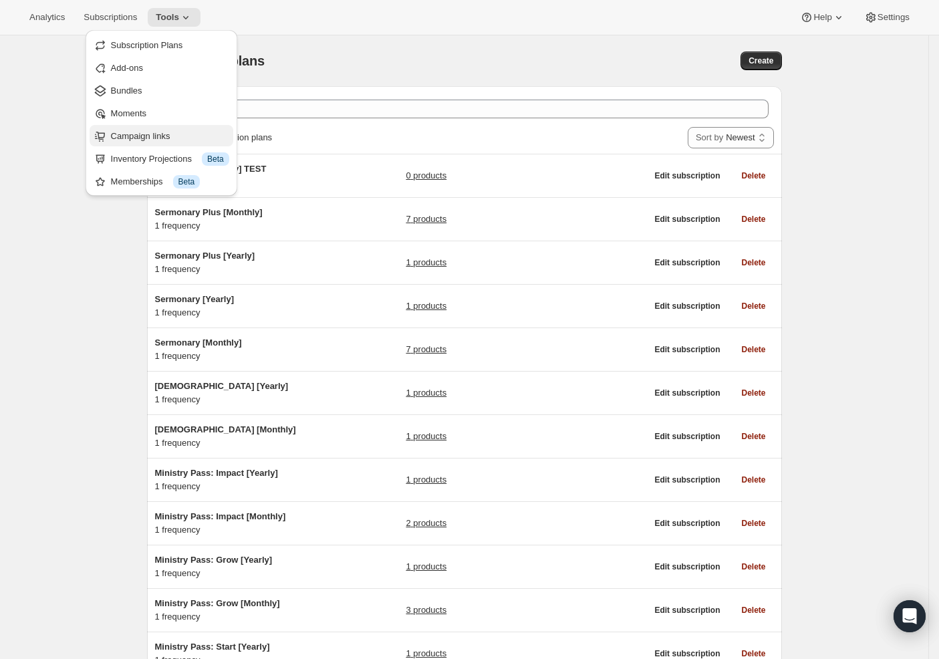
click at [162, 140] on span "Campaign links" at bounding box center [140, 136] width 59 height 10
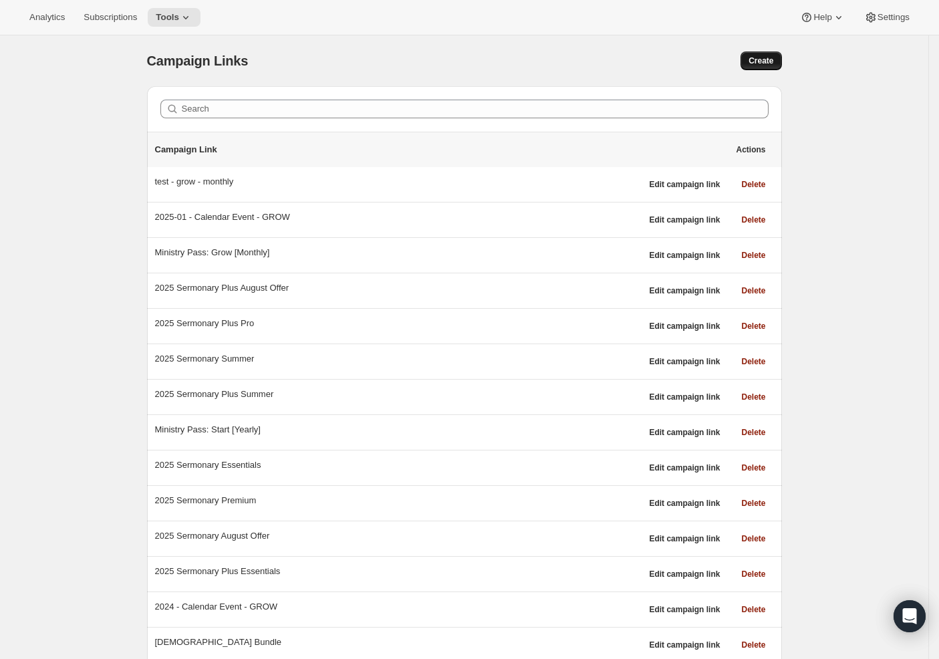
click at [763, 62] on span "Create" at bounding box center [761, 60] width 25 height 11
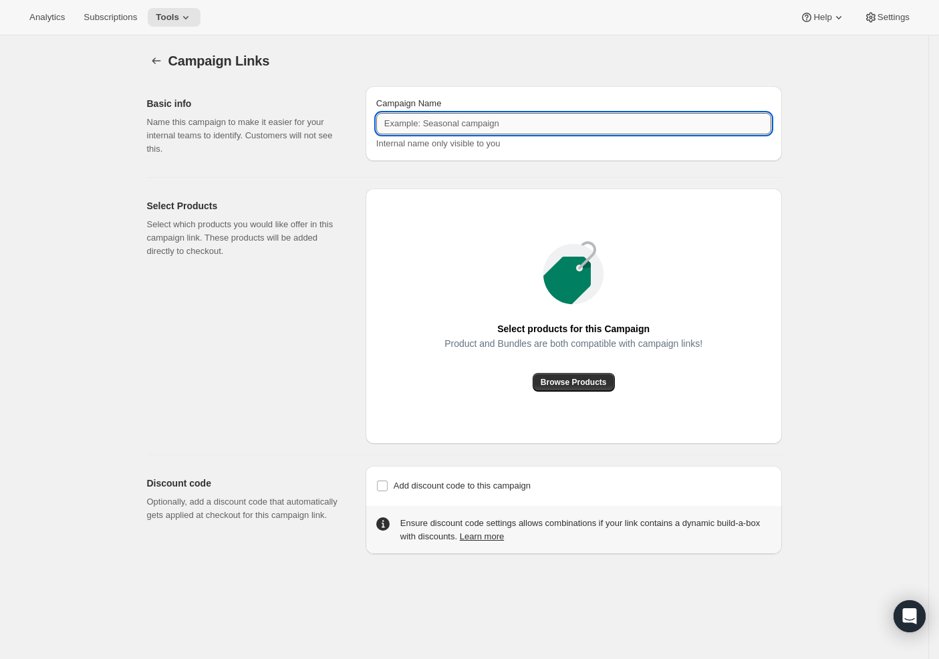
click at [463, 128] on input "Campaign Name" at bounding box center [573, 123] width 395 height 21
type input "2025 Sermonary Summer"
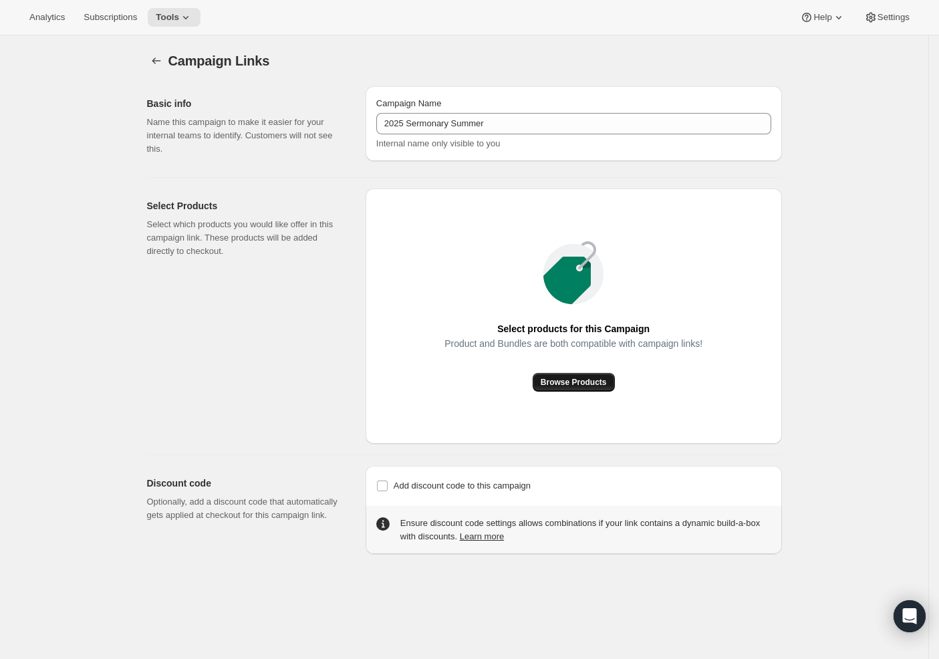
click at [570, 382] on span "Browse Products" at bounding box center [574, 382] width 66 height 11
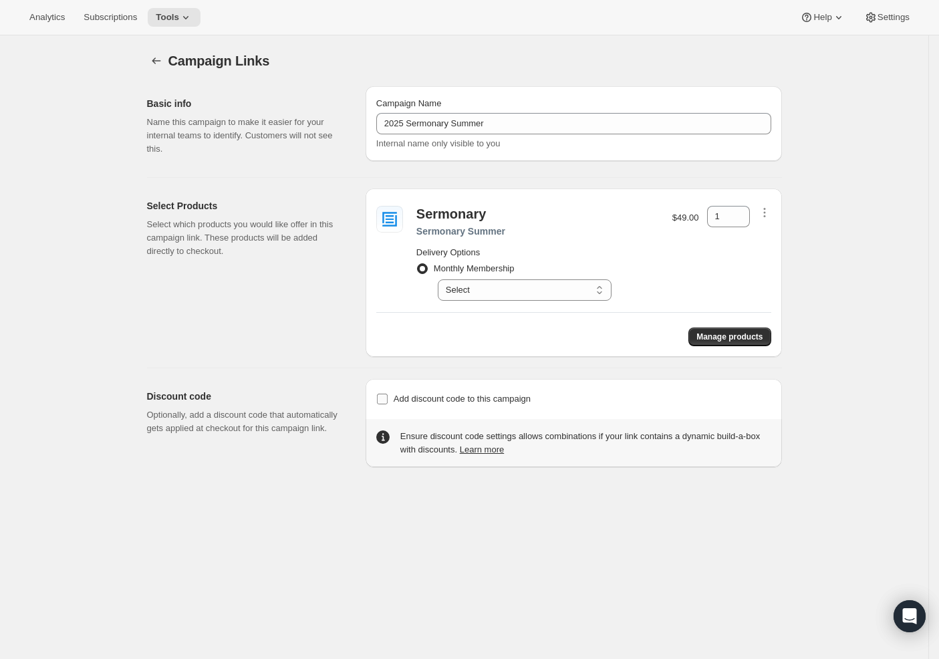
click at [385, 399] on input "Add discount code to this campaign" at bounding box center [382, 399] width 11 height 11
checkbox input "true"
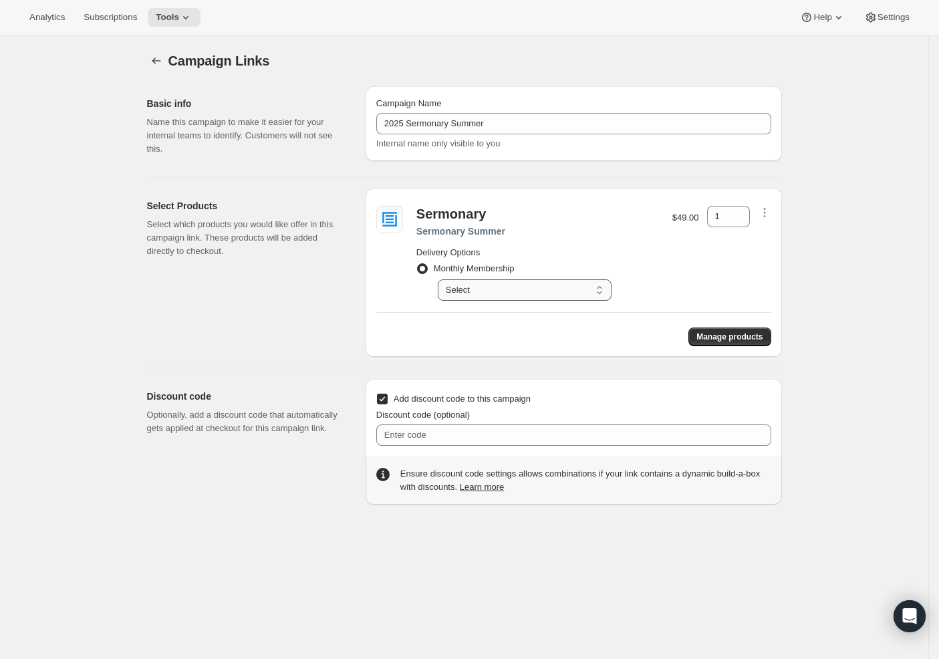
select select "gid://shopify/SellingPlan/689644241212"
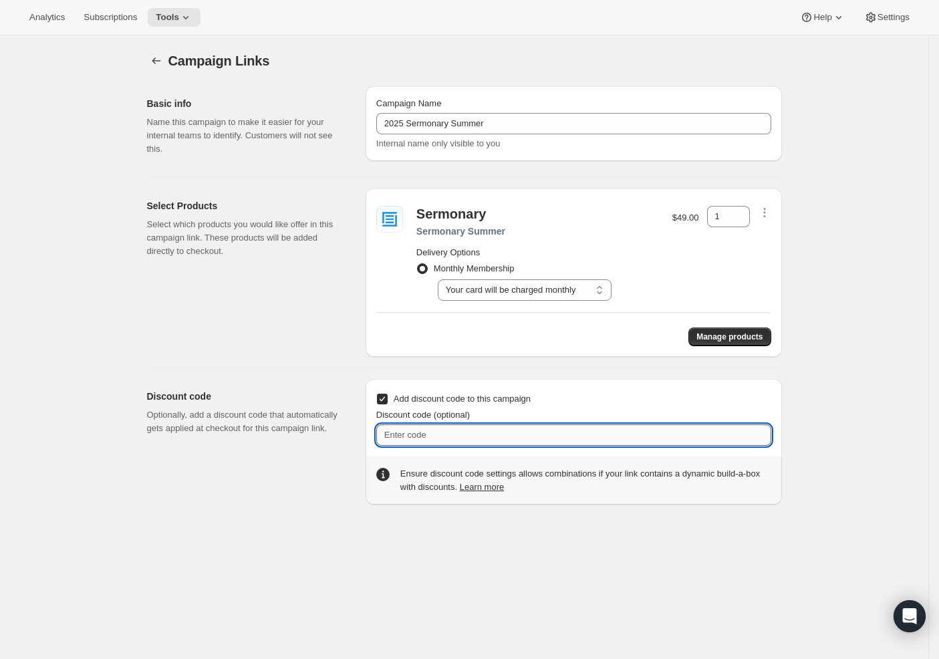
click at [422, 439] on input "Discount code (optional)" at bounding box center [573, 434] width 395 height 21
drag, startPoint x: 410, startPoint y: 438, endPoint x: 352, endPoint y: 434, distance: 57.6
click at [352, 433] on div "Discount code Optionally, add a discount code that automatically gets applied a…" at bounding box center [459, 436] width 646 height 136
paste input "Day Free Trial"
type input "14 Day Free Trial"
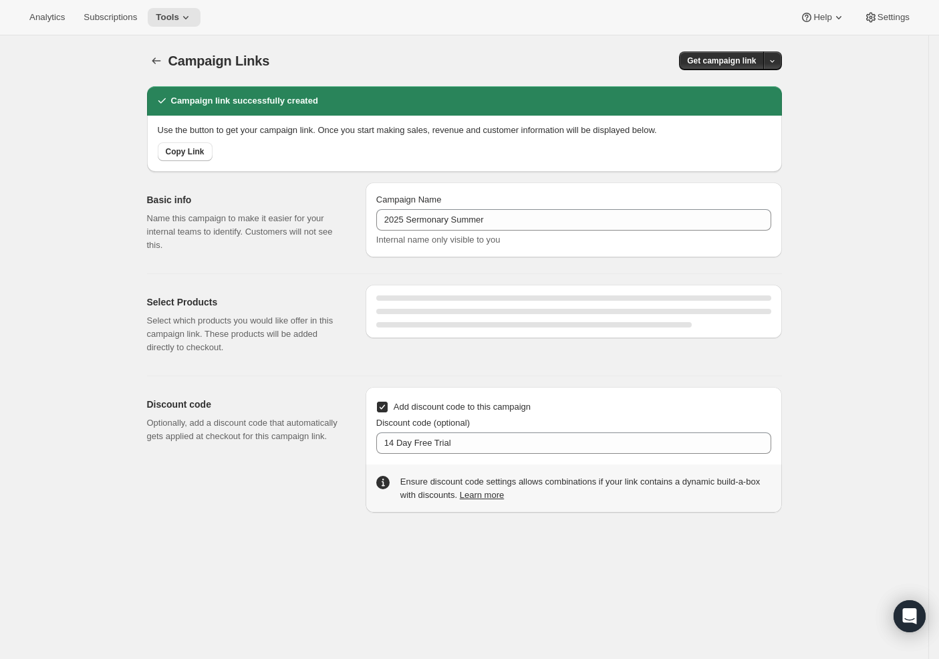
select select "gid://shopify/SellingPlan/689644241212"
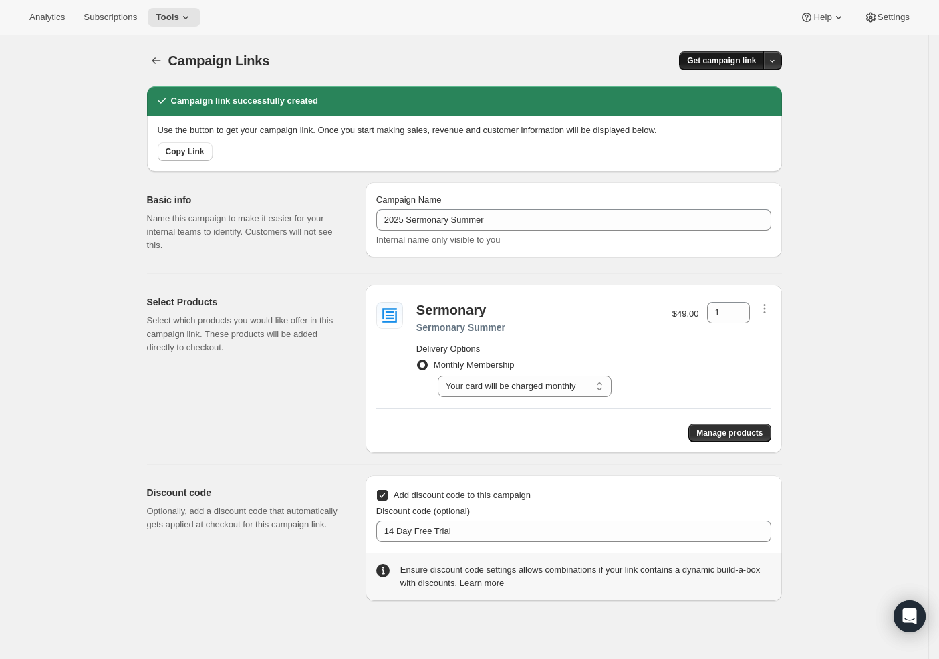
click at [735, 60] on span "Get campaign link" at bounding box center [721, 60] width 69 height 11
click at [745, 84] on span "Copy Link" at bounding box center [758, 89] width 39 height 10
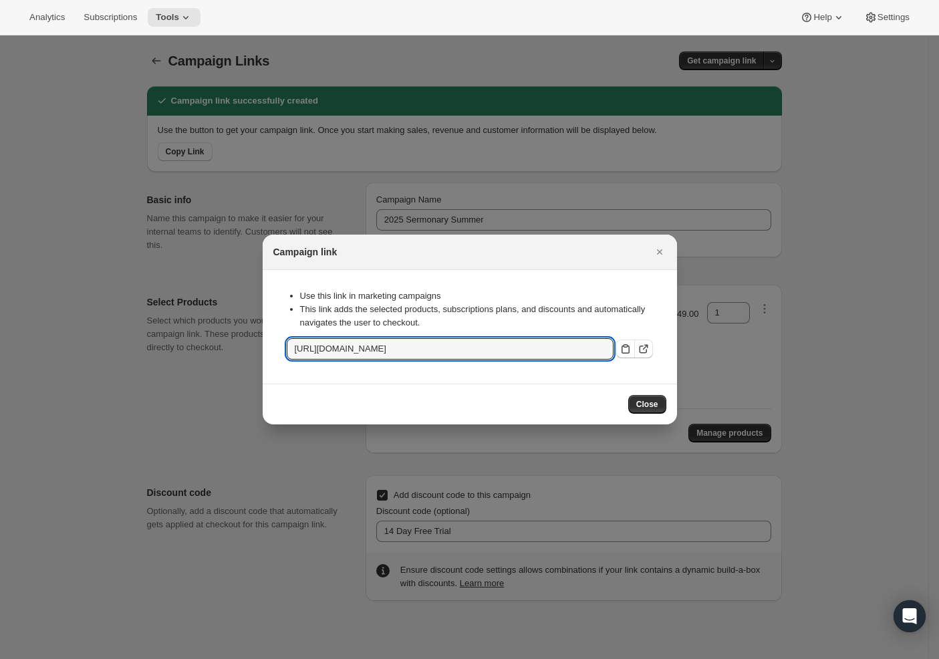
drag, startPoint x: 413, startPoint y: 350, endPoint x: 670, endPoint y: 350, distance: 257.3
click at [670, 350] on section "Use this link in marketing campaigns This link adds the selected products, subs…" at bounding box center [470, 327] width 414 height 114
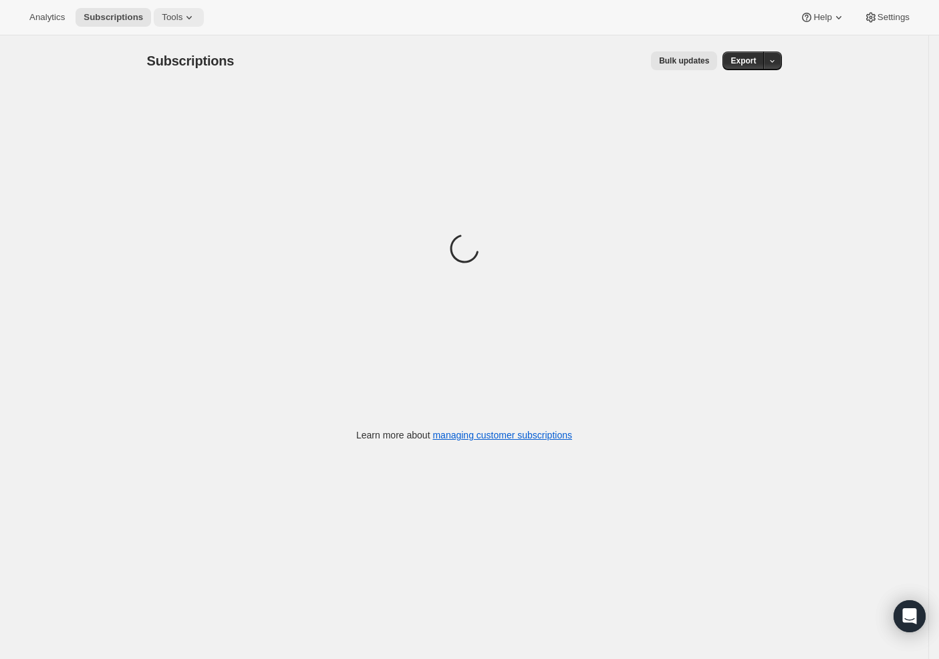
click at [182, 19] on icon at bounding box center [188, 17] width 13 height 13
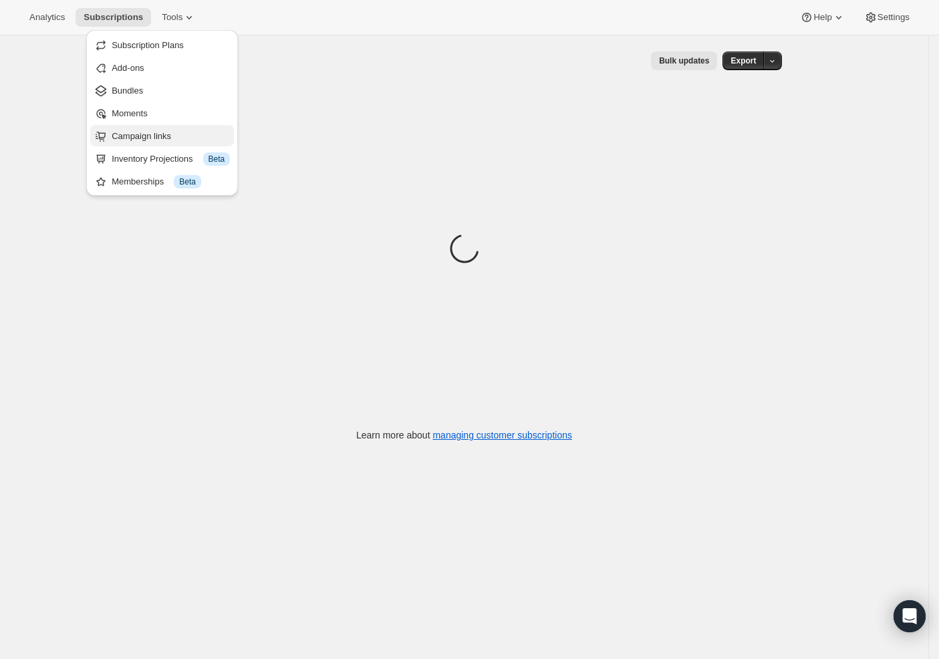
click at [162, 143] on button "Campaign links" at bounding box center [162, 135] width 144 height 21
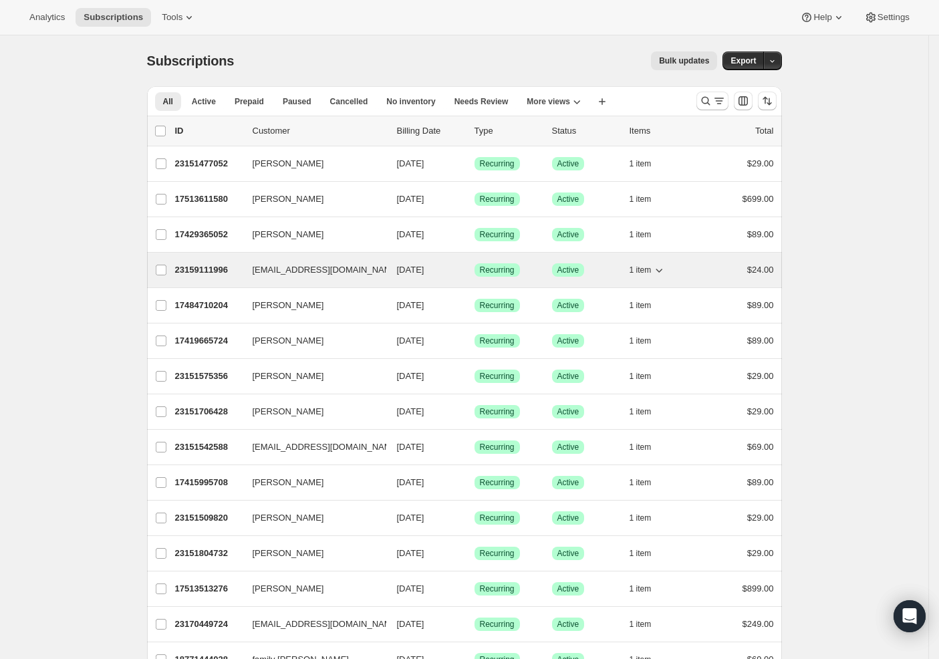
click at [158, 136] on span at bounding box center [160, 131] width 12 height 12
click at [158, 136] on input "0 selected" at bounding box center [160, 131] width 11 height 11
checkbox input "true"
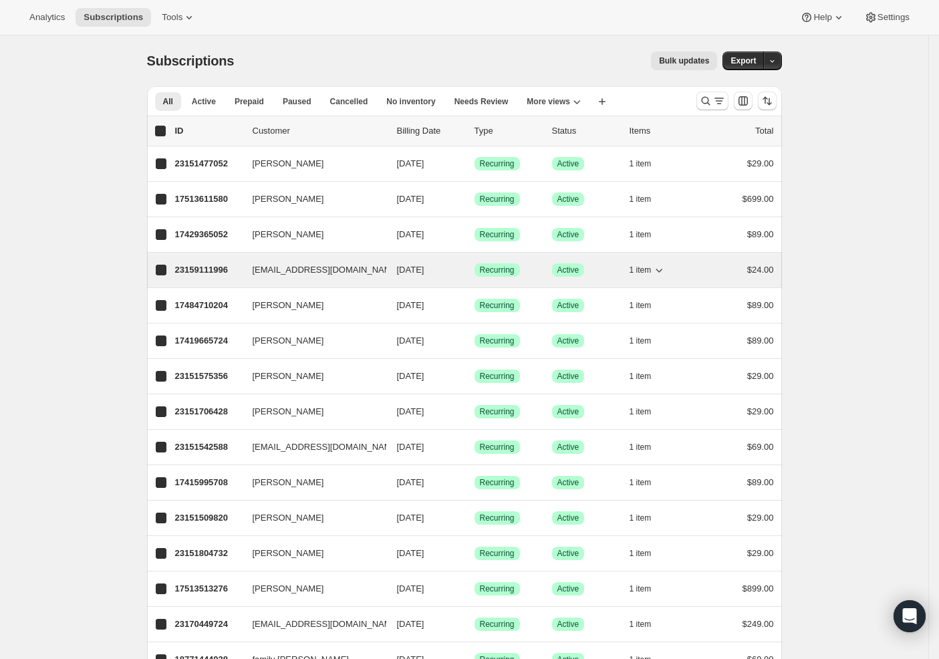
checkbox input "true"
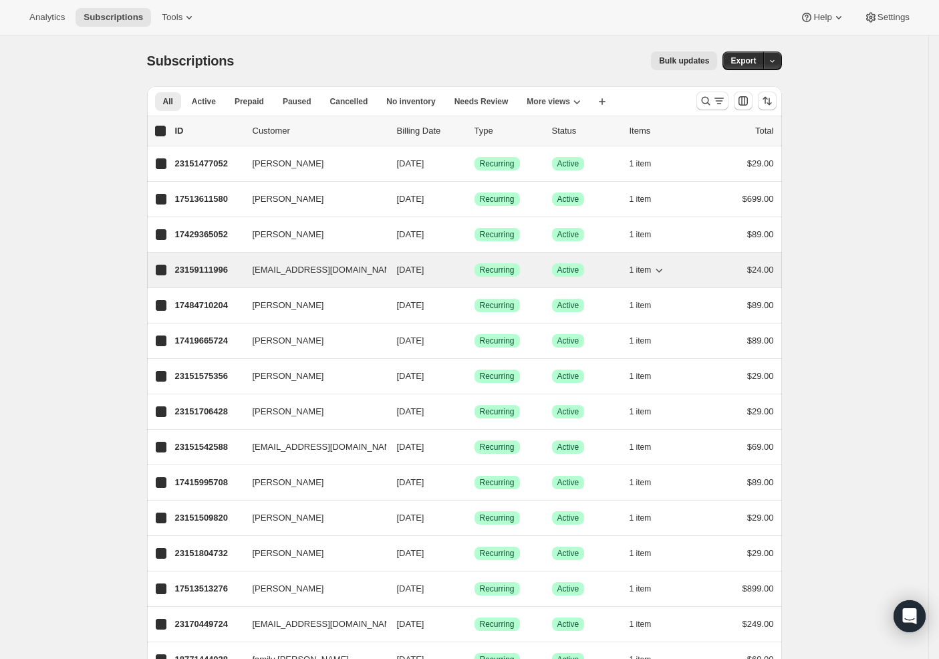
checkbox input "true"
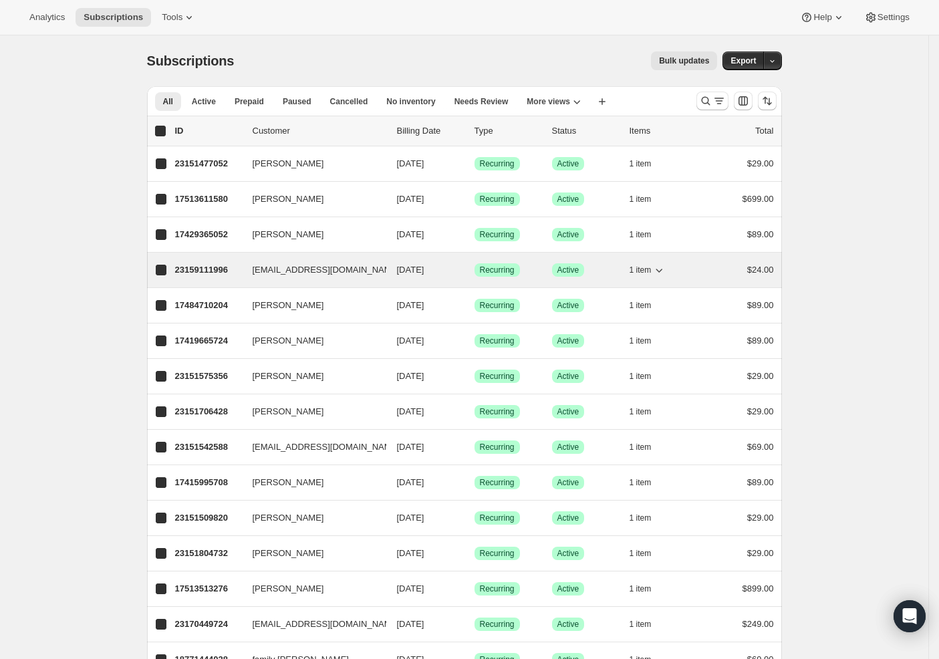
checkbox input "true"
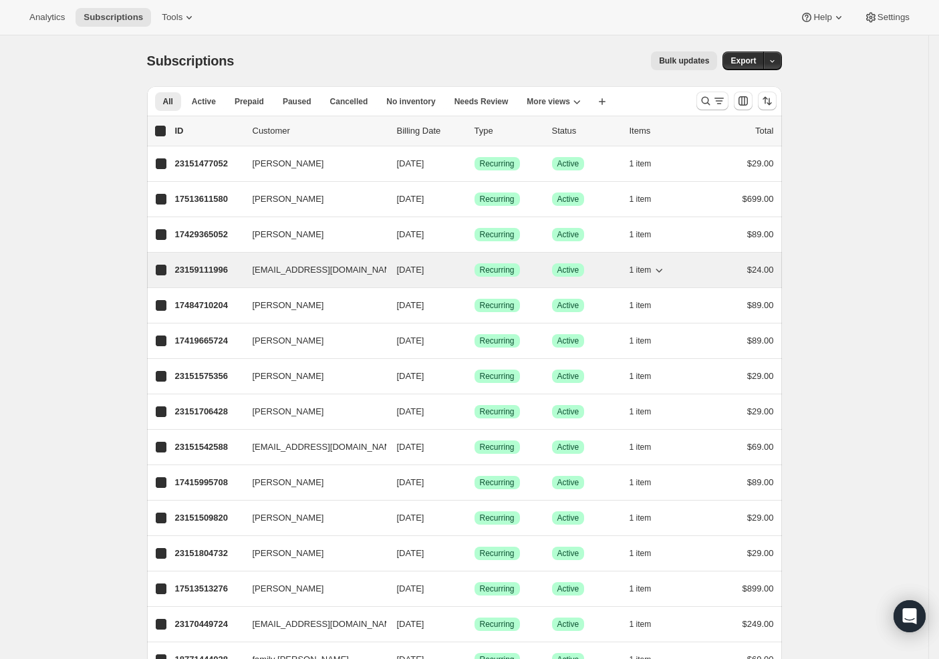
checkbox input "true"
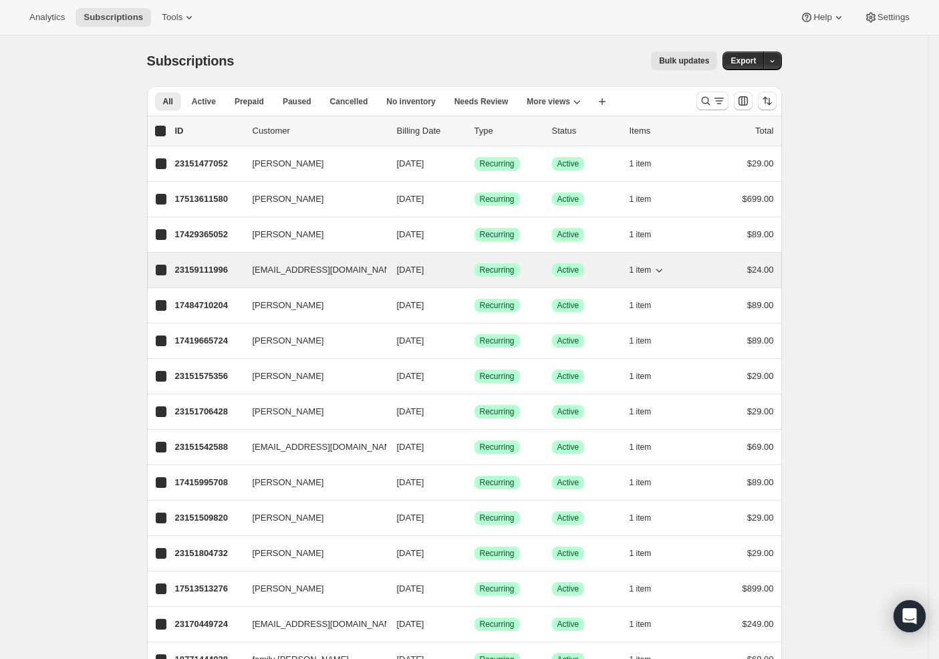
checkbox input "true"
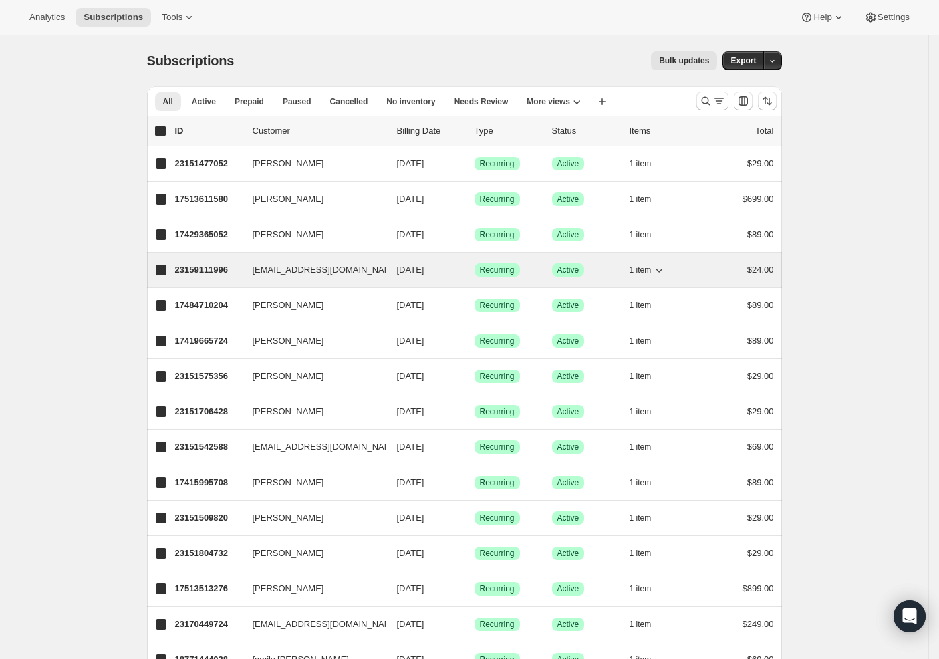
checkbox input "true"
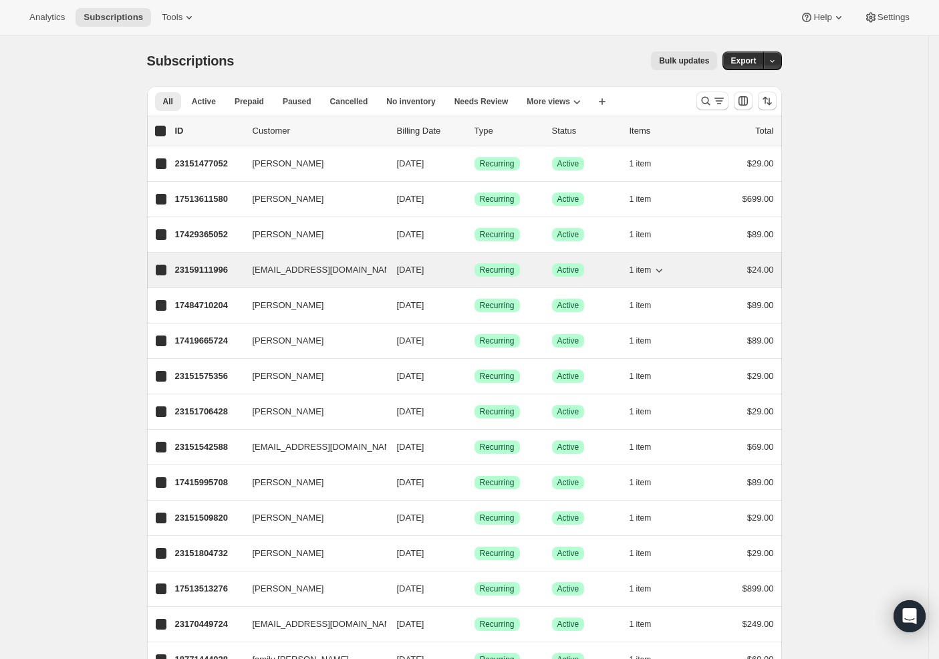
checkbox input "true"
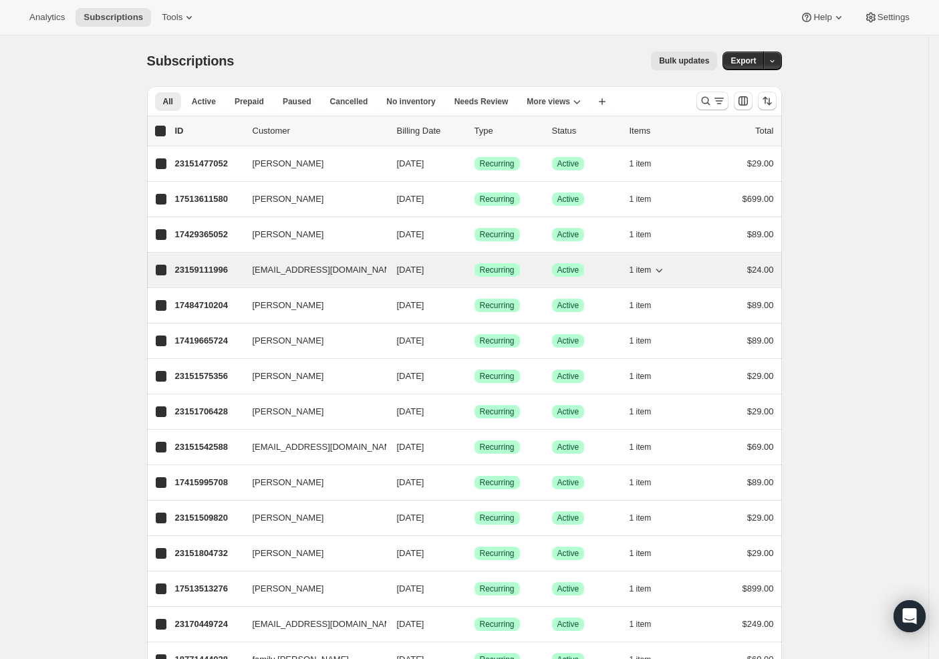
checkbox input "true"
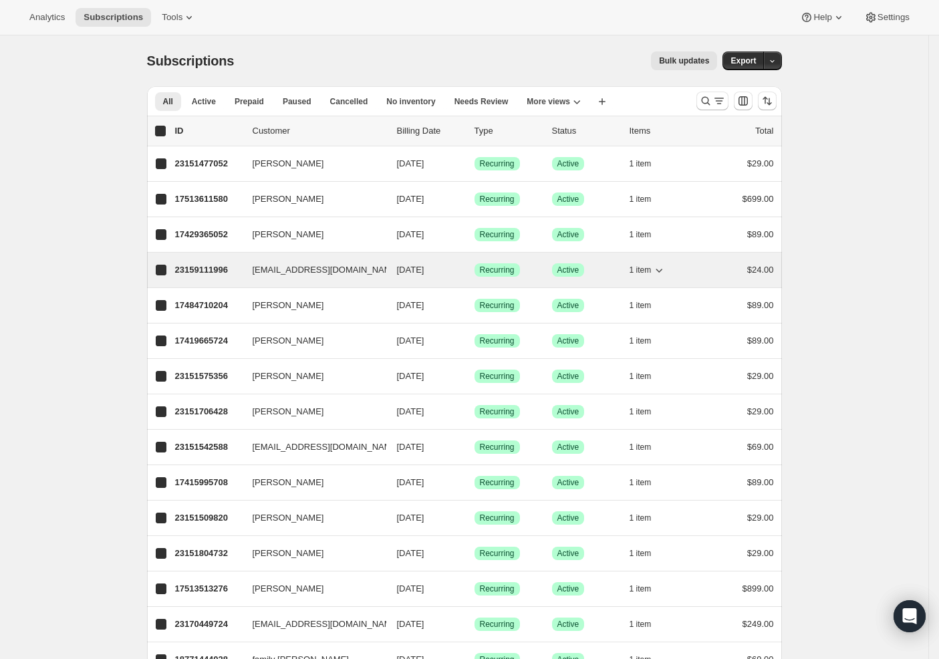
checkbox input "true"
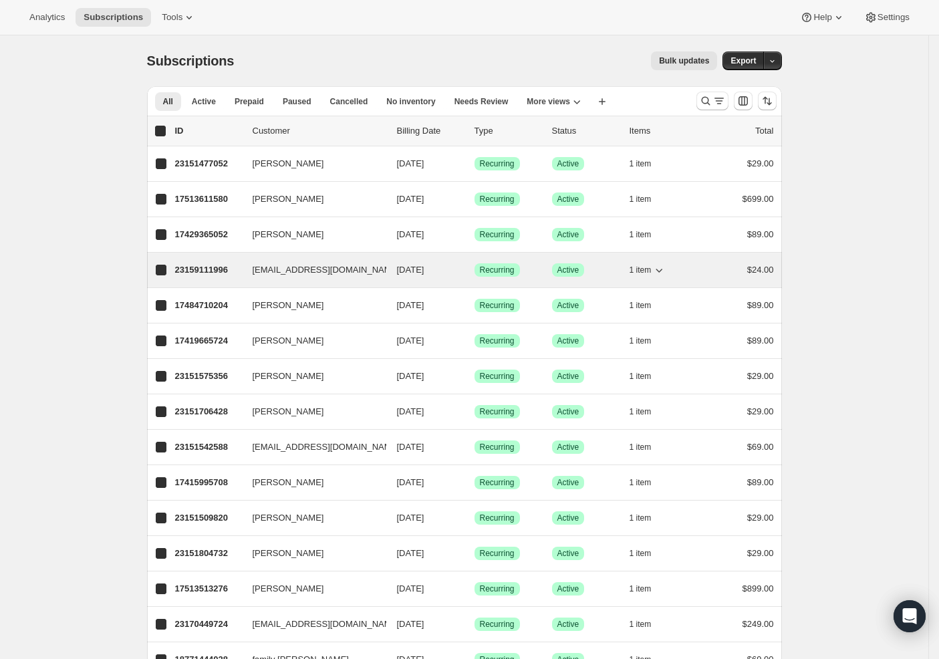
checkbox input "true"
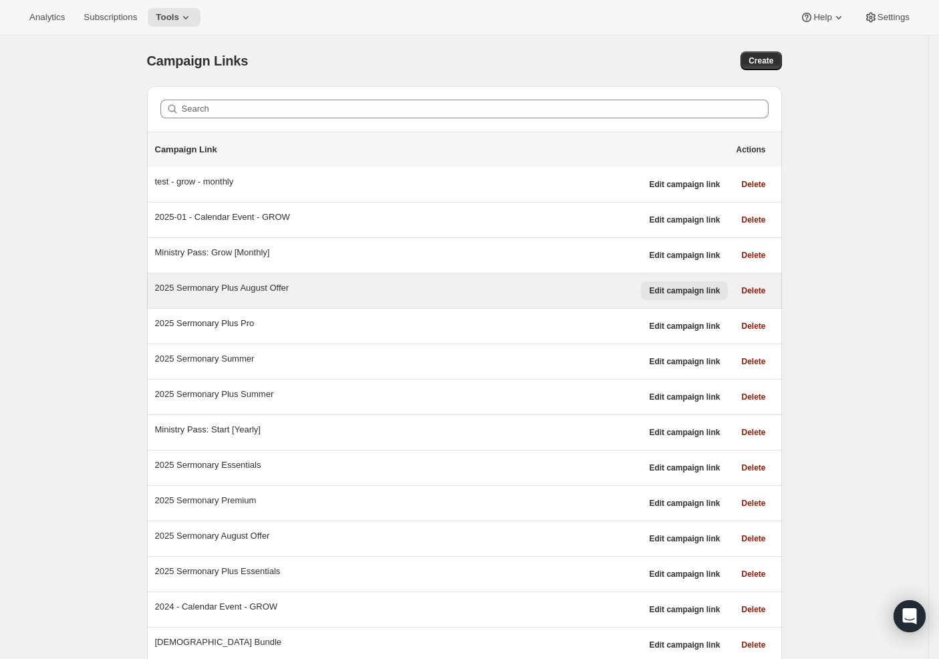
click at [658, 285] on button "Edit campaign link" at bounding box center [684, 290] width 87 height 19
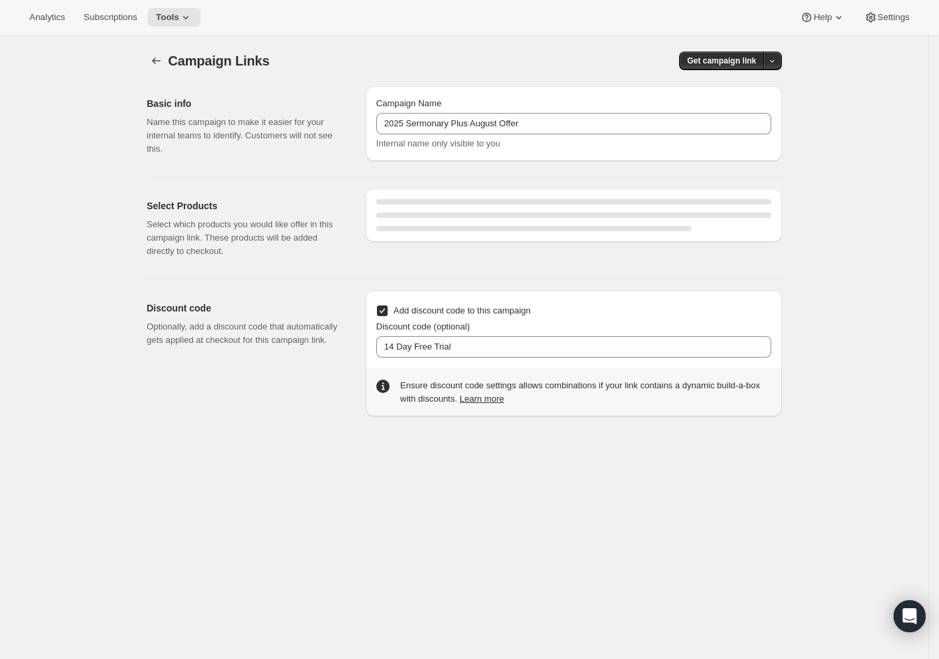
select select "gid://shopify/SellingPlan/690924028220"
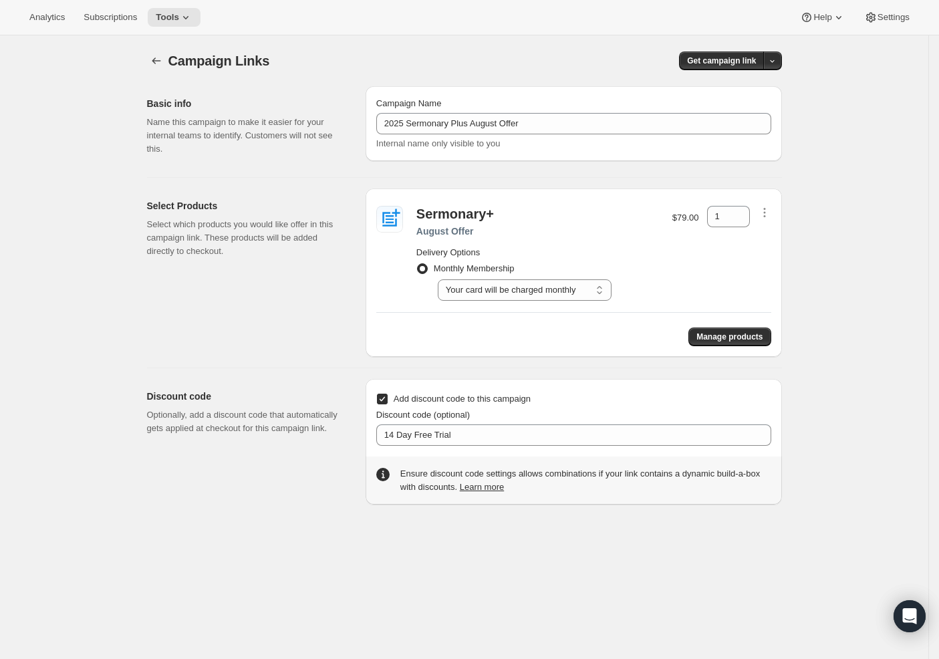
scroll to position [24, 0]
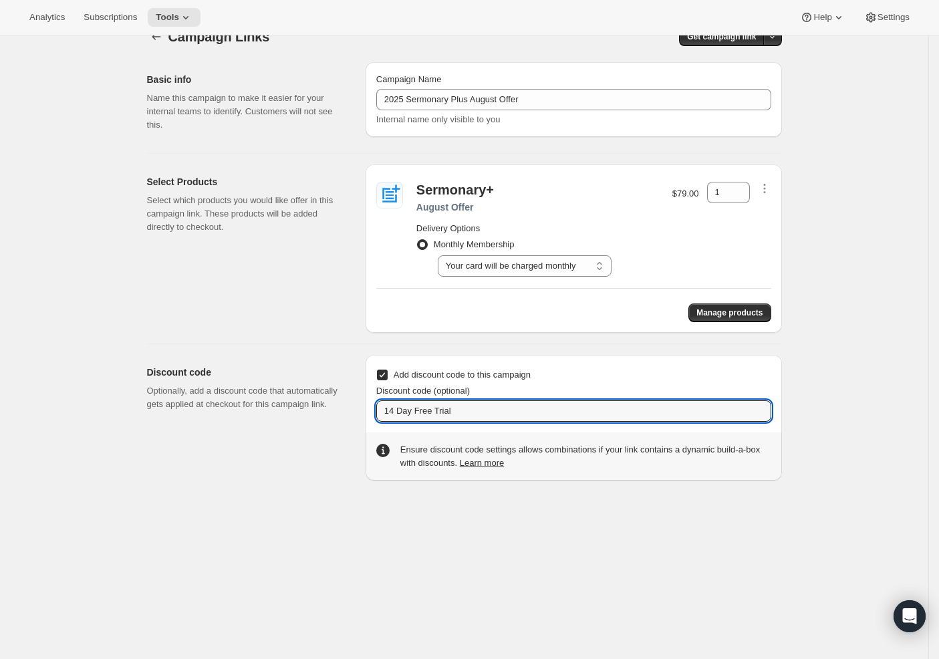
drag, startPoint x: 434, startPoint y: 411, endPoint x: 348, endPoint y: 411, distance: 86.9
click at [348, 411] on div "Discount code Optionally, add a discount code that automatically gets applied a…" at bounding box center [459, 412] width 646 height 136
